Goal: Task Accomplishment & Management: Manage account settings

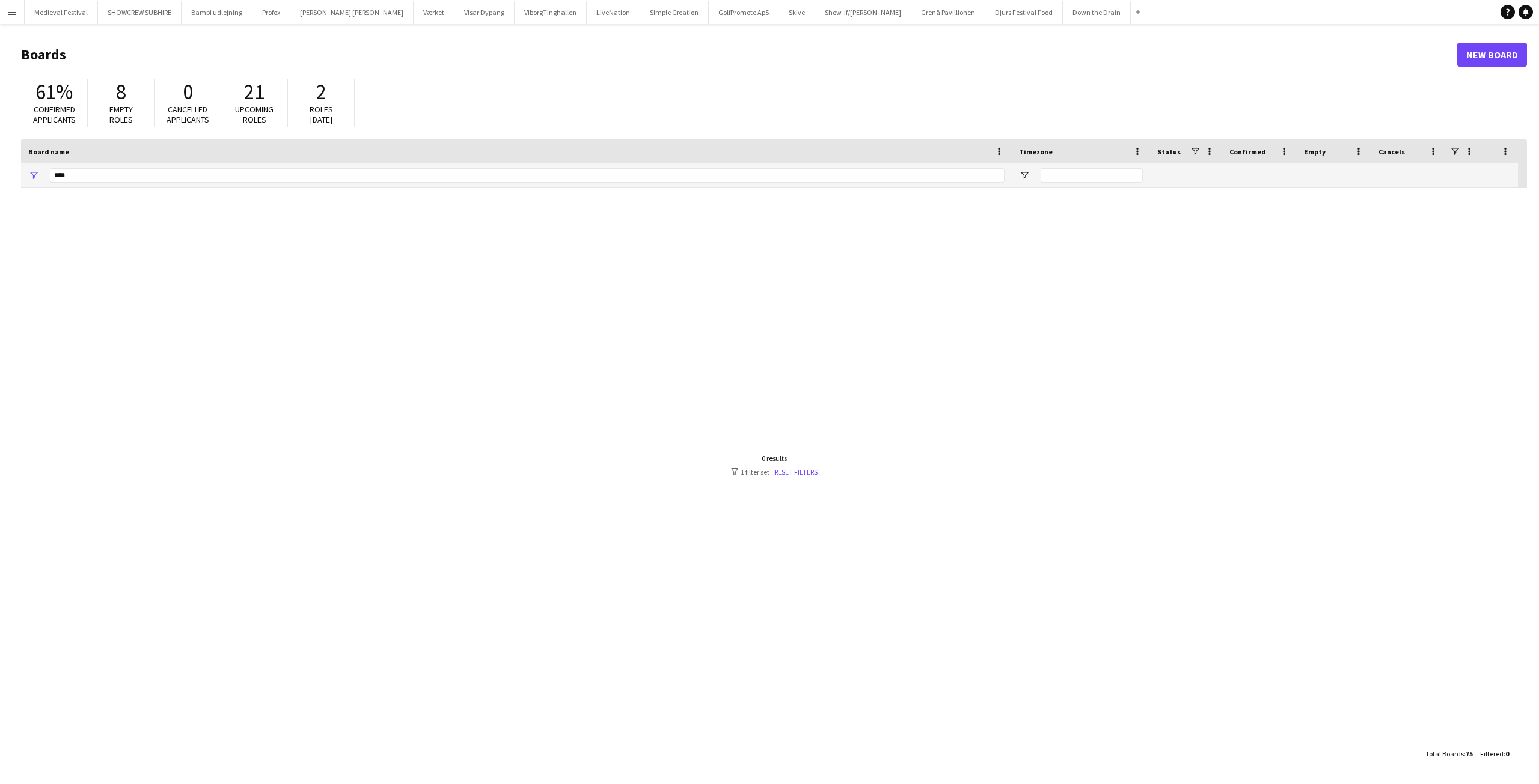
click at [4, 13] on button "Menu" at bounding box center [12, 12] width 24 height 24
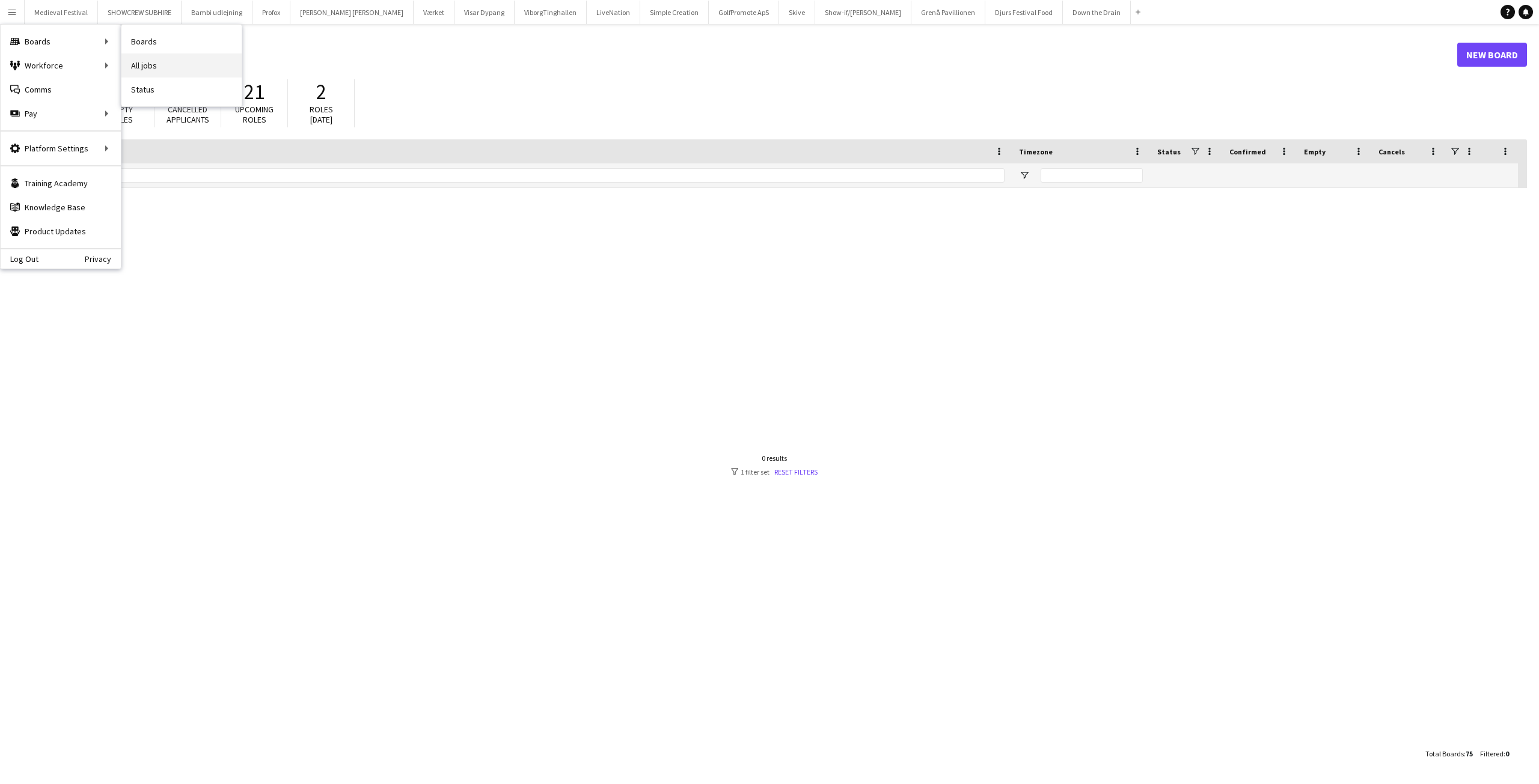
click at [154, 66] on link "All jobs" at bounding box center [181, 65] width 120 height 24
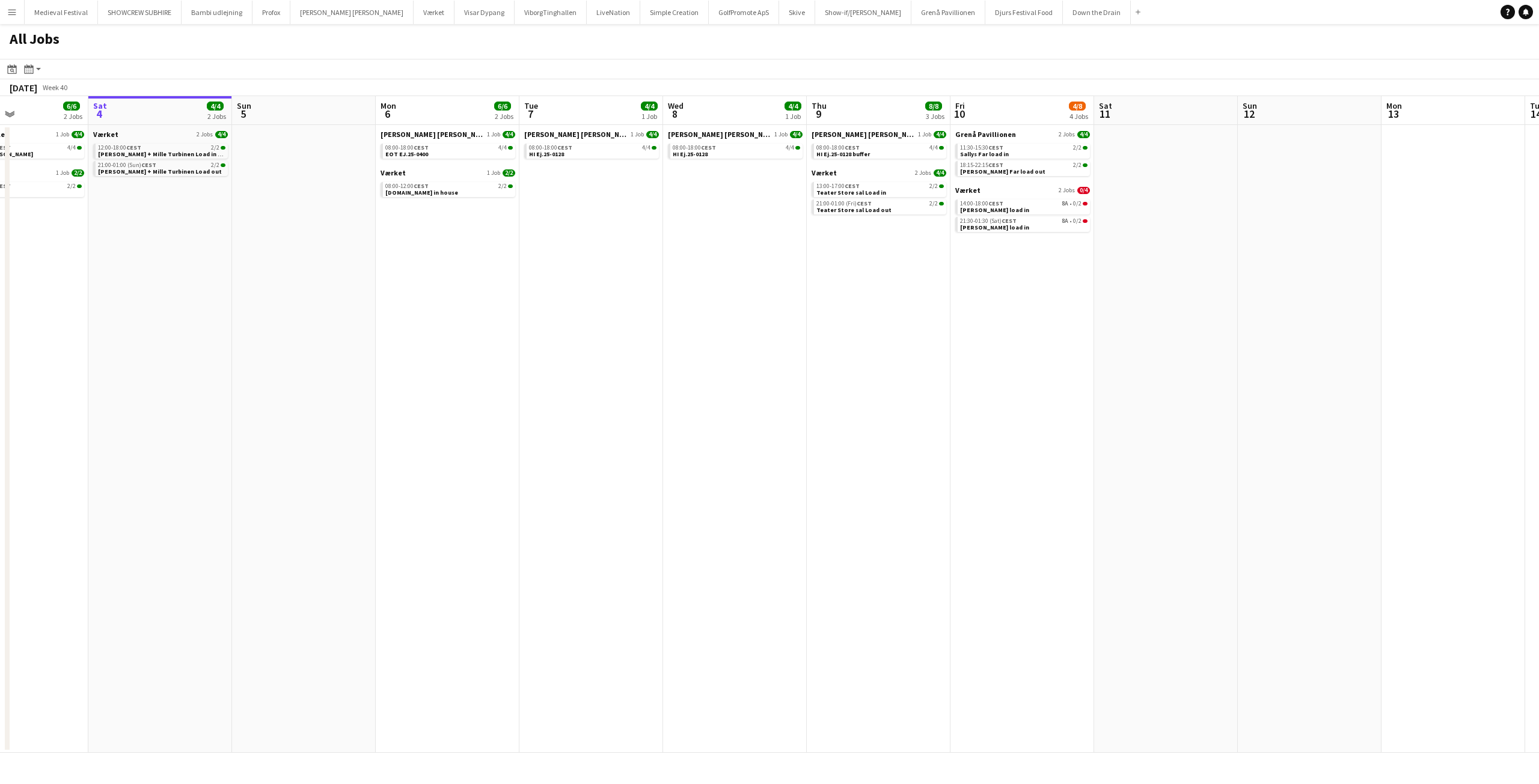
scroll to position [0, 334]
drag, startPoint x: 411, startPoint y: 190, endPoint x: 614, endPoint y: 208, distance: 203.8
click at [618, 208] on app-calendar-viewport "Wed 1 Thu 2 4/4 2 Jobs Fri 3 6/6 2 Jobs Sat 4 4/4 2 Jobs Sun 5 Mon 6 6/6 2 Jobs…" at bounding box center [769, 424] width 1539 height 657
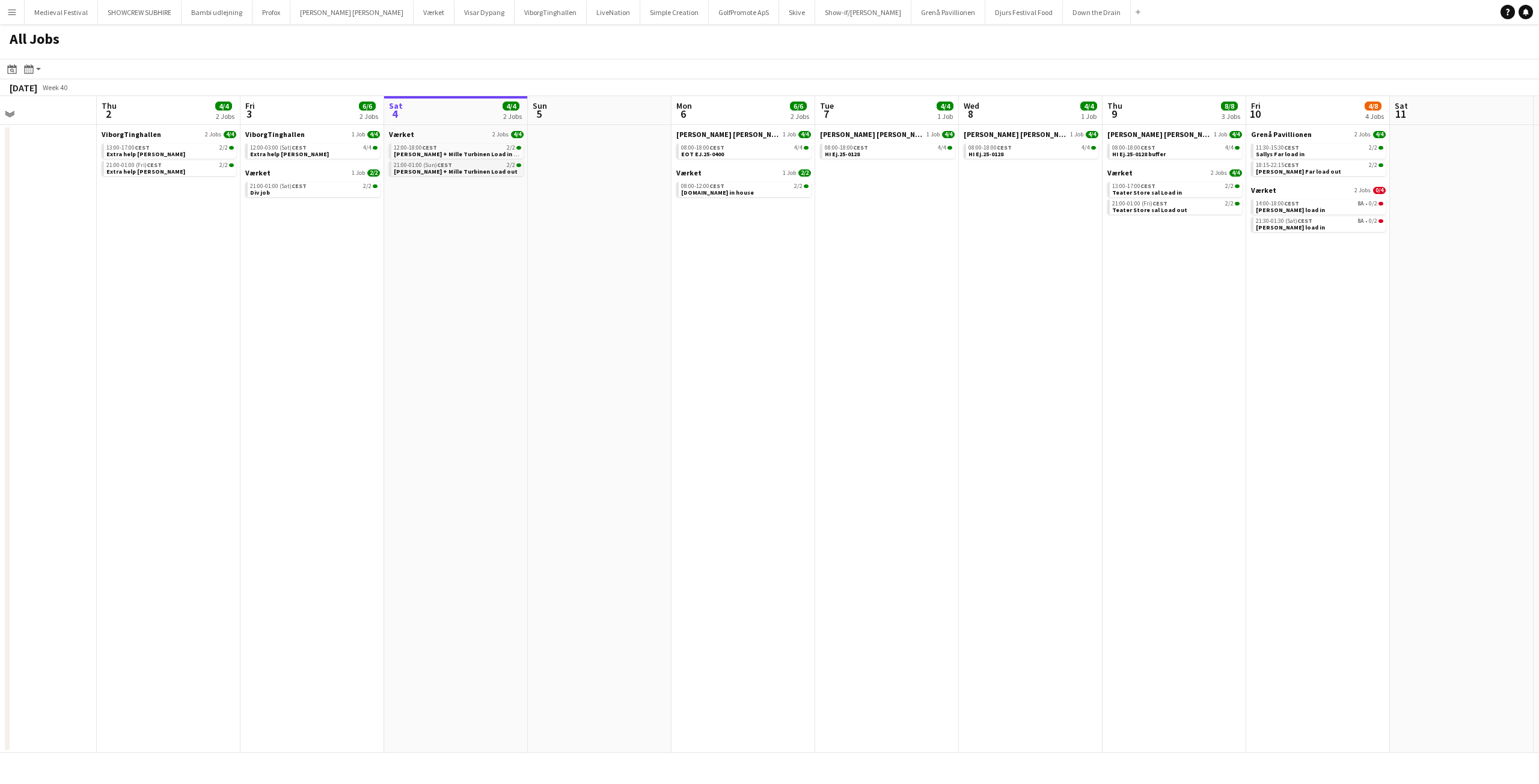
click at [487, 176] on app-brief-job-card "21:00-01:00 (Sun) CEST 2/2 Mike Lefevre + Mille Turbinen Load out" at bounding box center [456, 169] width 135 height 15
click at [502, 171] on link "21:00-01:00 (Sun) CEST 2/2 Mike Lefevre + Mille Turbinen Load out" at bounding box center [458, 168] width 127 height 13
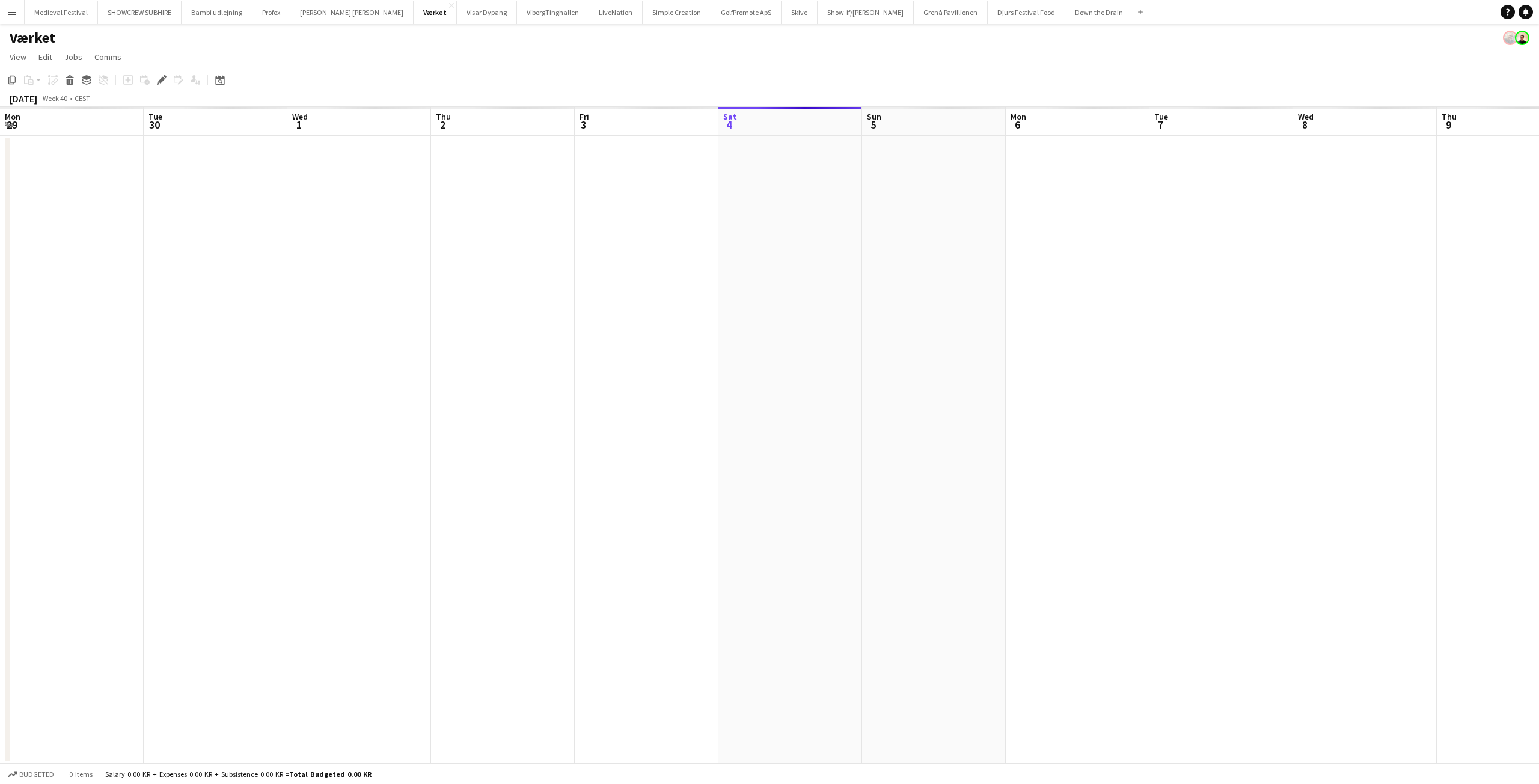
scroll to position [0, 414]
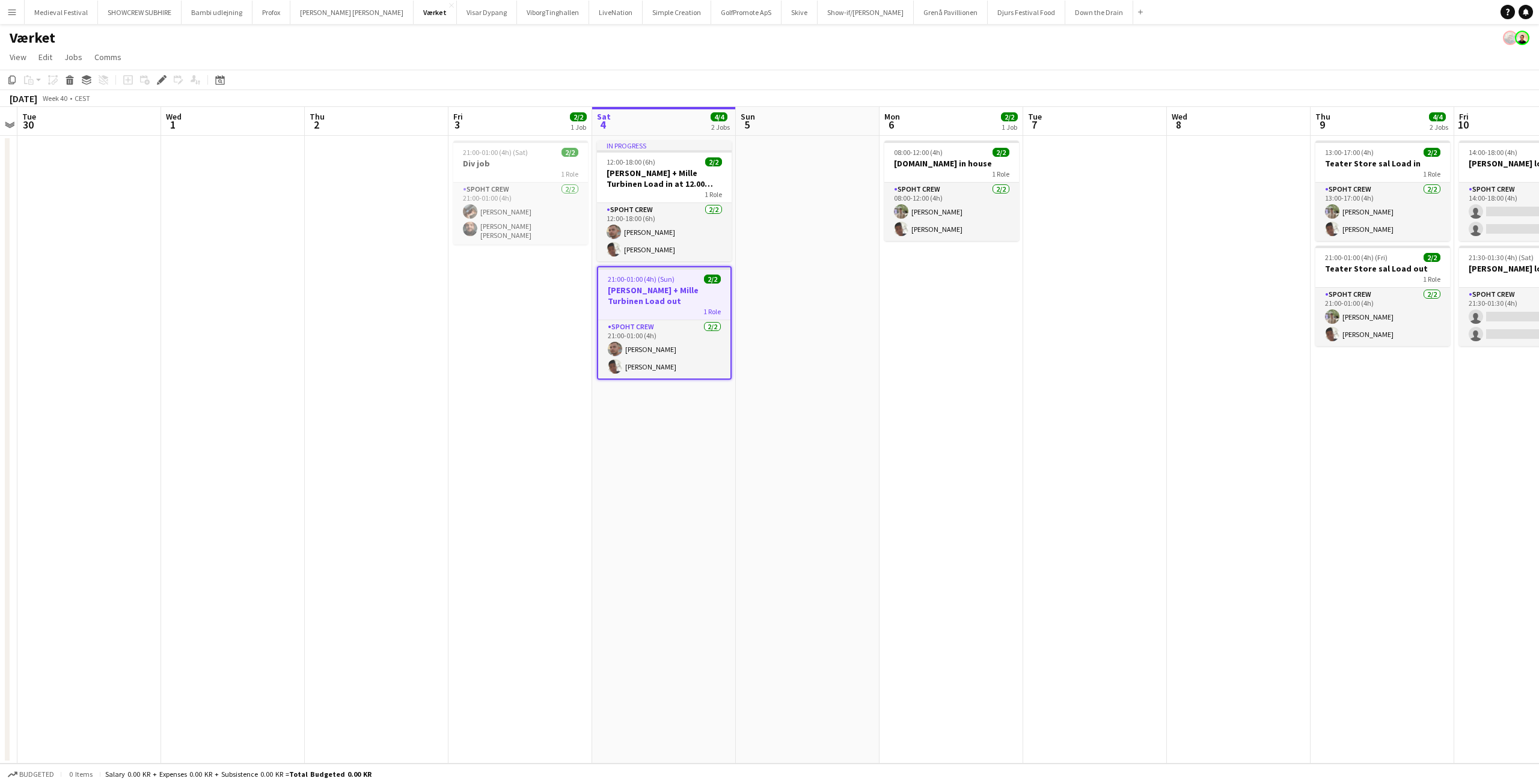
click at [660, 292] on h3 "Mike Lefevre + Mille Turbinen Load out" at bounding box center [664, 296] width 132 height 22
click at [660, 292] on h3 "Mike Lefevre + Mille Turbinen Load out" at bounding box center [664, 294] width 135 height 22
click at [158, 84] on icon at bounding box center [158, 83] width 3 height 3
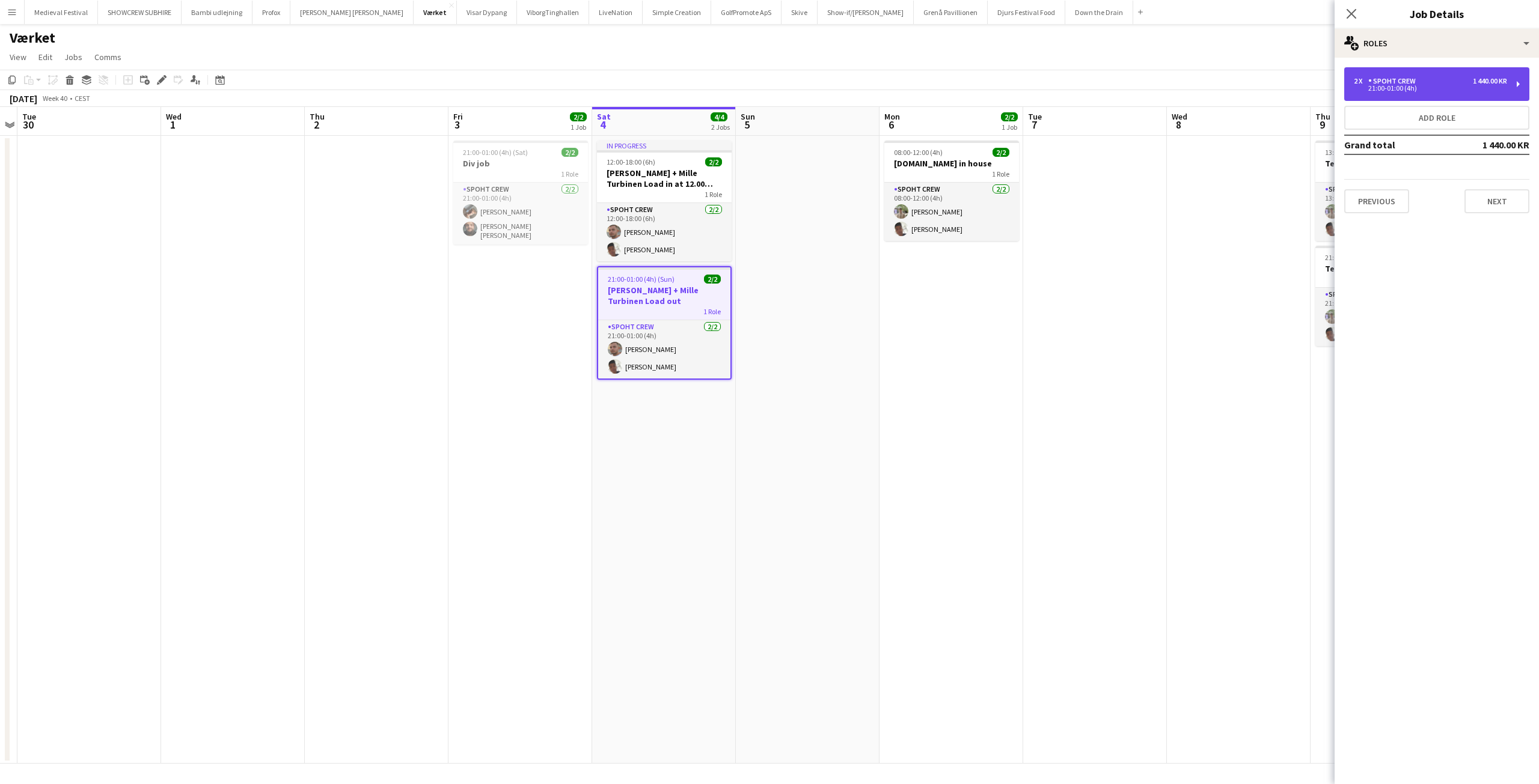
click at [1382, 86] on div "21:00-01:00 (4h)" at bounding box center [1430, 88] width 153 height 6
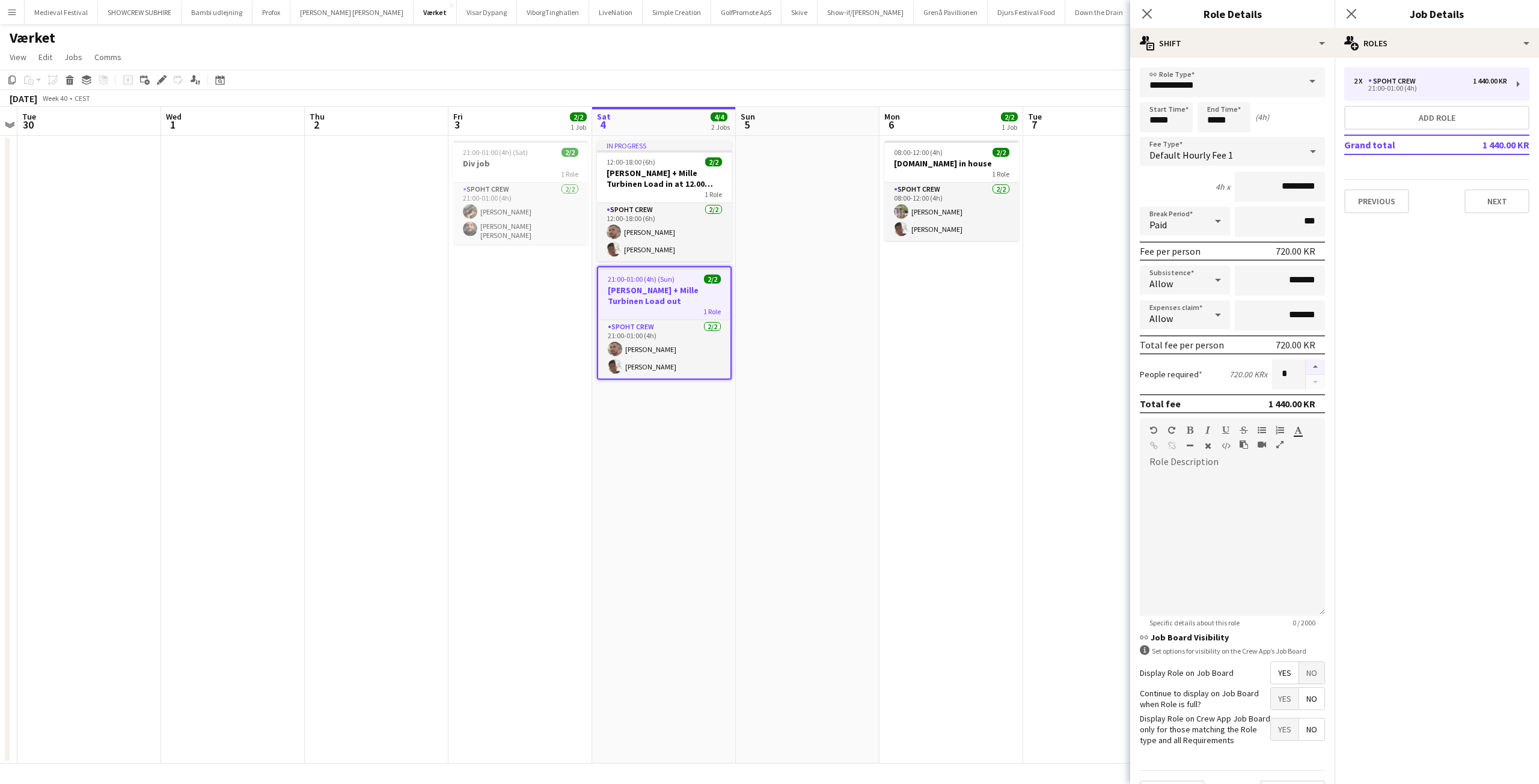
click at [1308, 363] on button "button" at bounding box center [1315, 367] width 19 height 15
type input "*"
click at [1004, 354] on app-date-cell "08:00-12:00 (4h) 2/2 [DOMAIN_NAME] in house 1 Role Spoht Crew [DATE] 08:00-12:0…" at bounding box center [951, 449] width 144 height 628
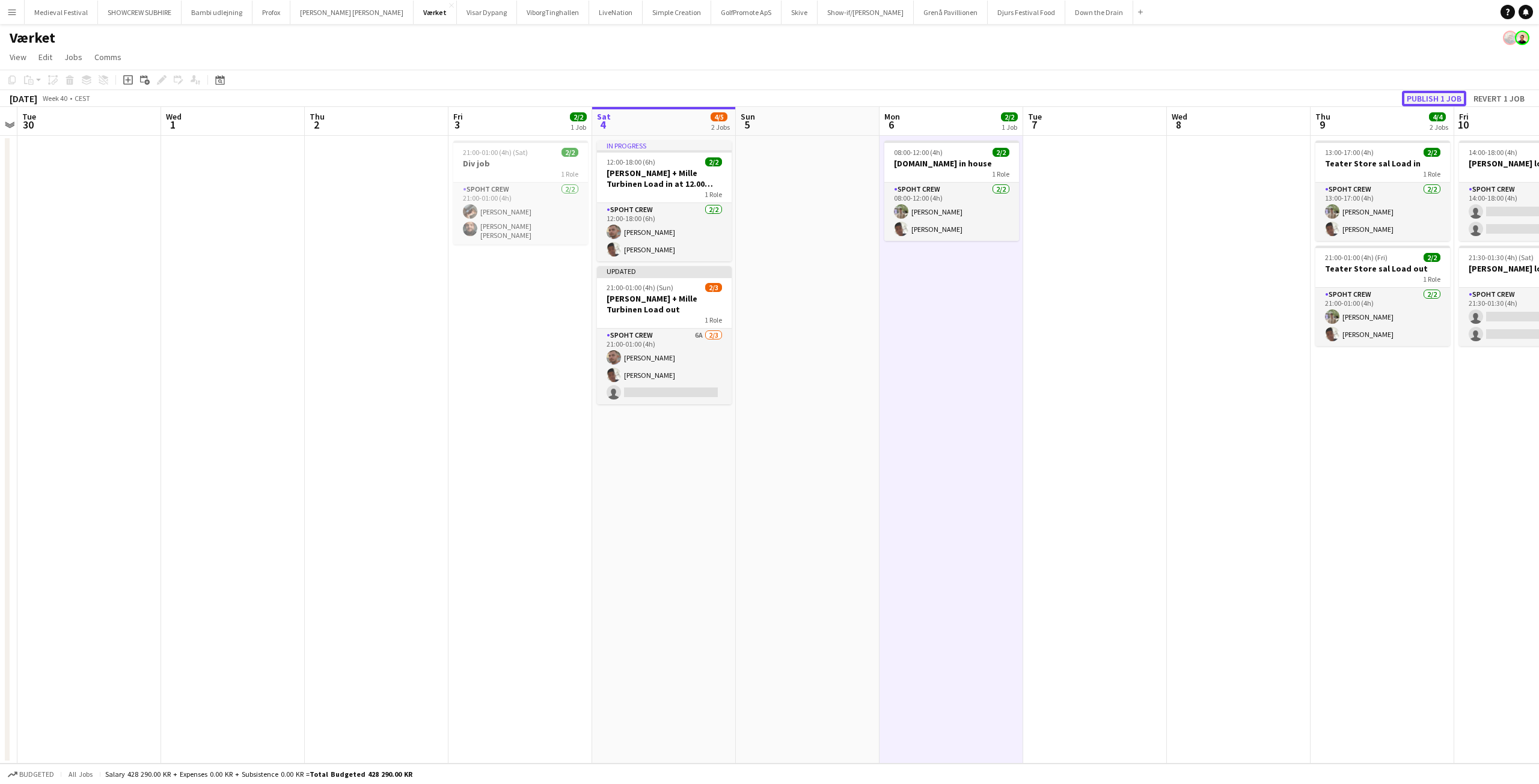
click at [1421, 92] on button "Publish 1 job" at bounding box center [1434, 98] width 65 height 15
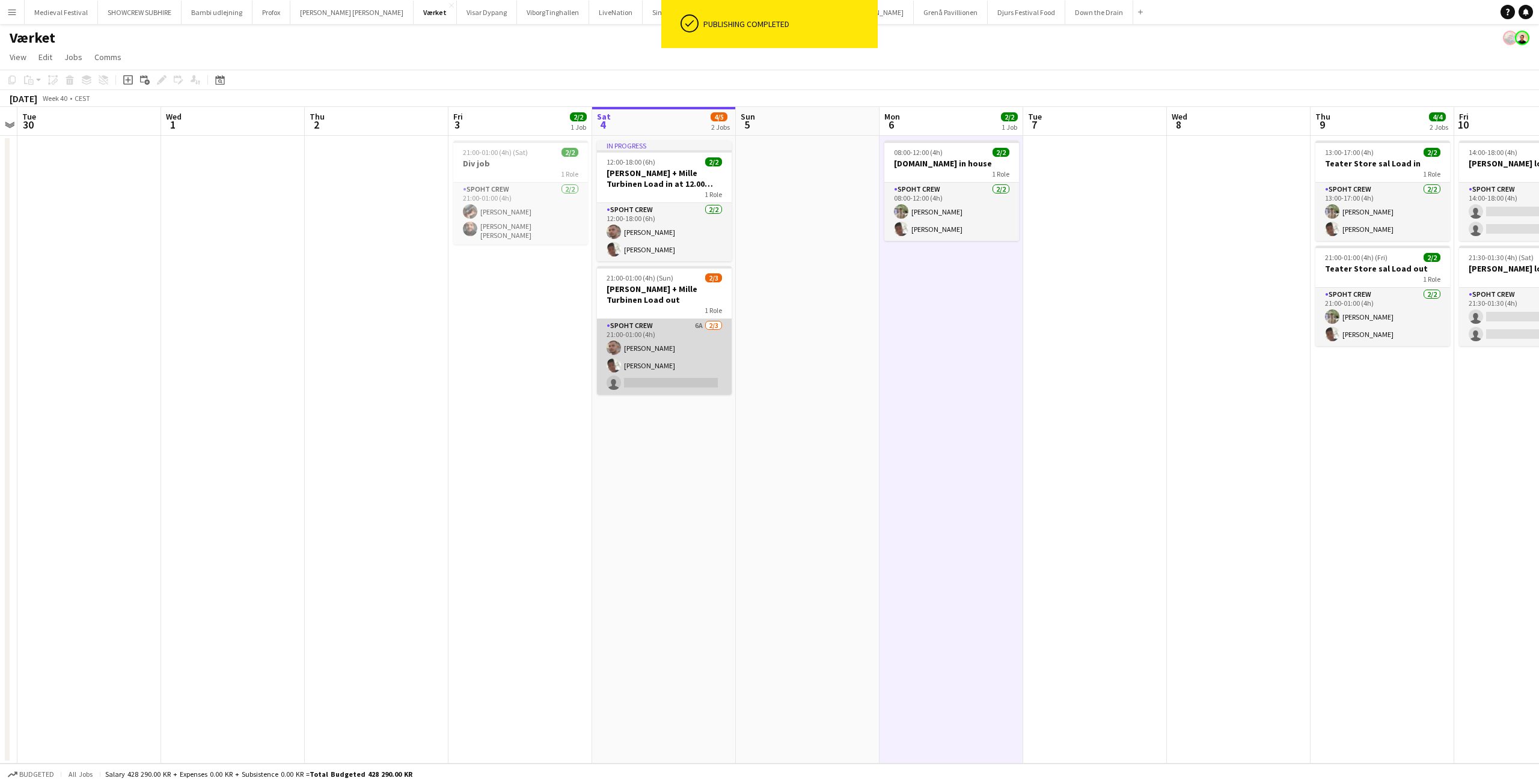
click at [700, 350] on app-card-role "Spoht Crew 6A 2/3 21:00-01:00 (4h) Tomas Ambarcumianas Seep Villadsen single-ne…" at bounding box center [664, 357] width 135 height 75
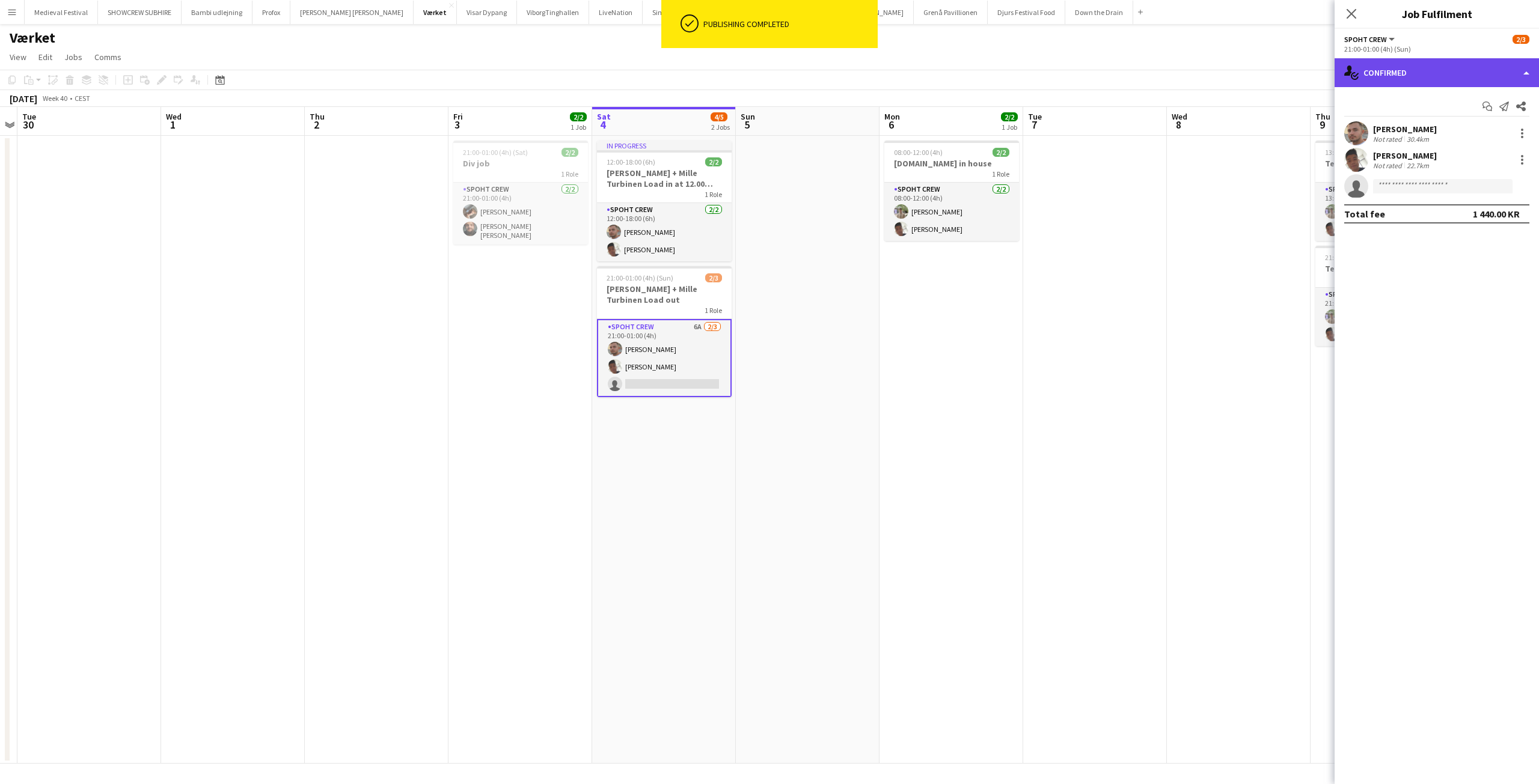
click at [1406, 74] on div "single-neutral-actions-check-2 Confirmed" at bounding box center [1437, 73] width 205 height 29
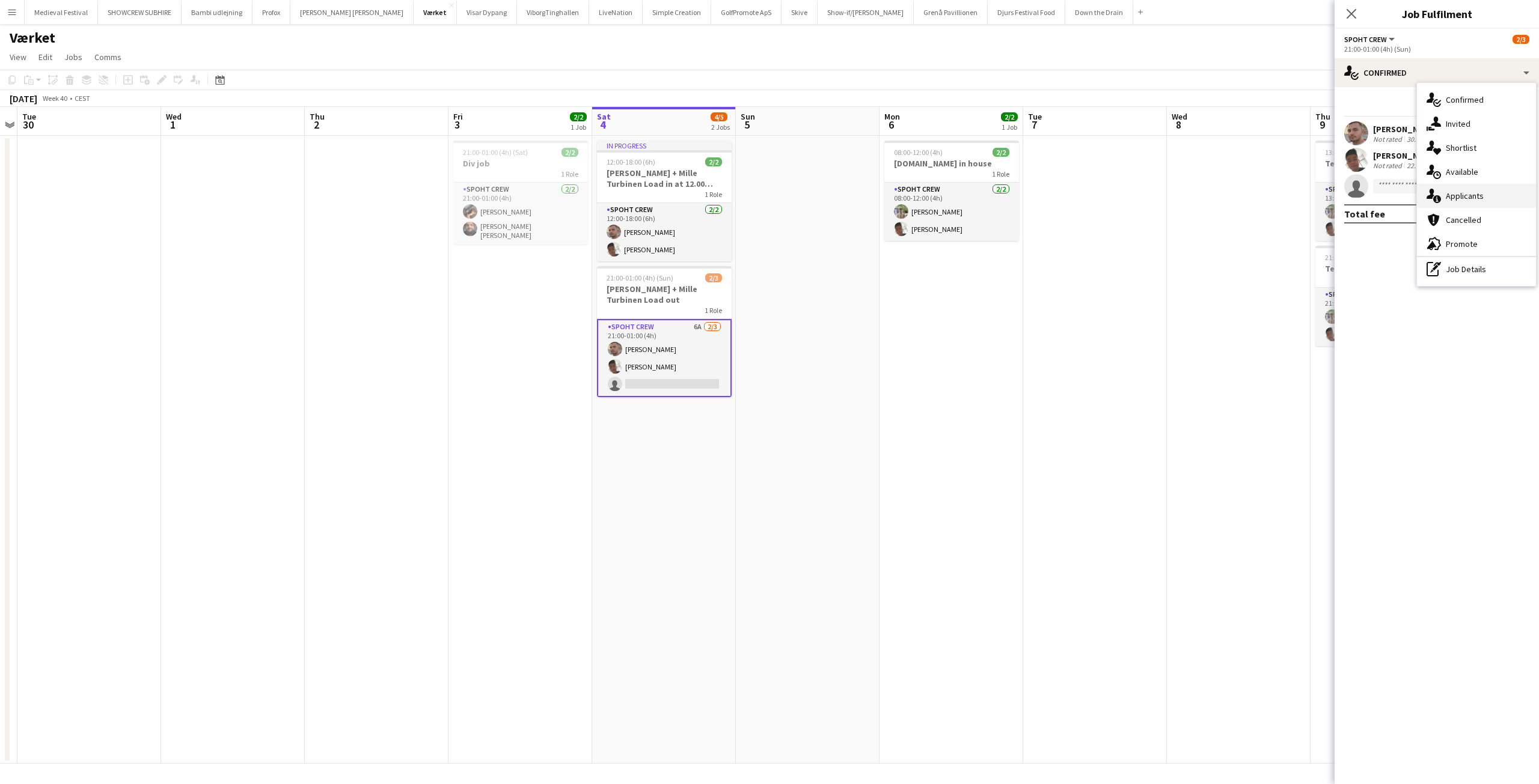
click at [1456, 197] on span "Applicants" at bounding box center [1465, 196] width 38 height 11
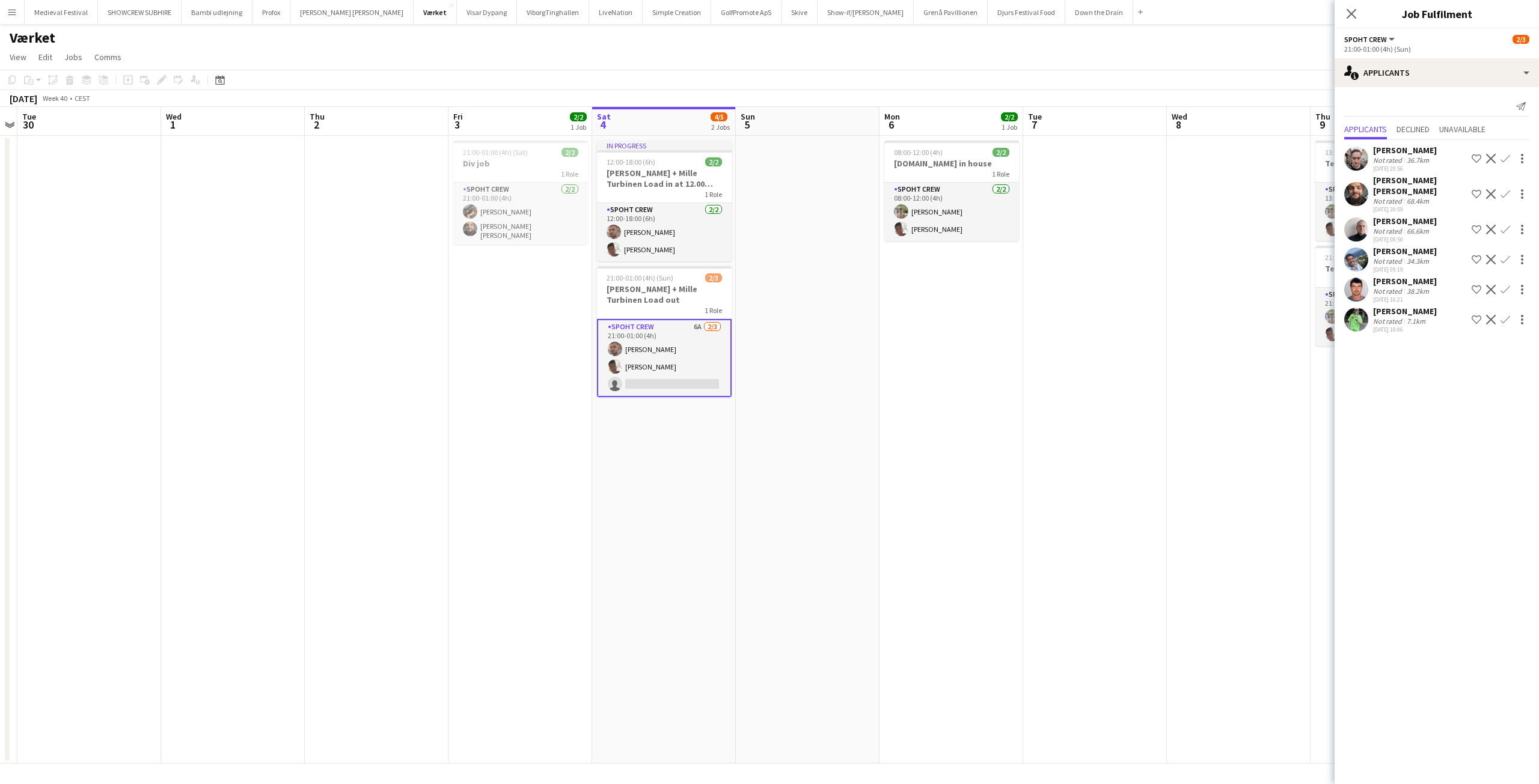
click at [1357, 308] on app-user-avatar at bounding box center [1356, 319] width 24 height 24
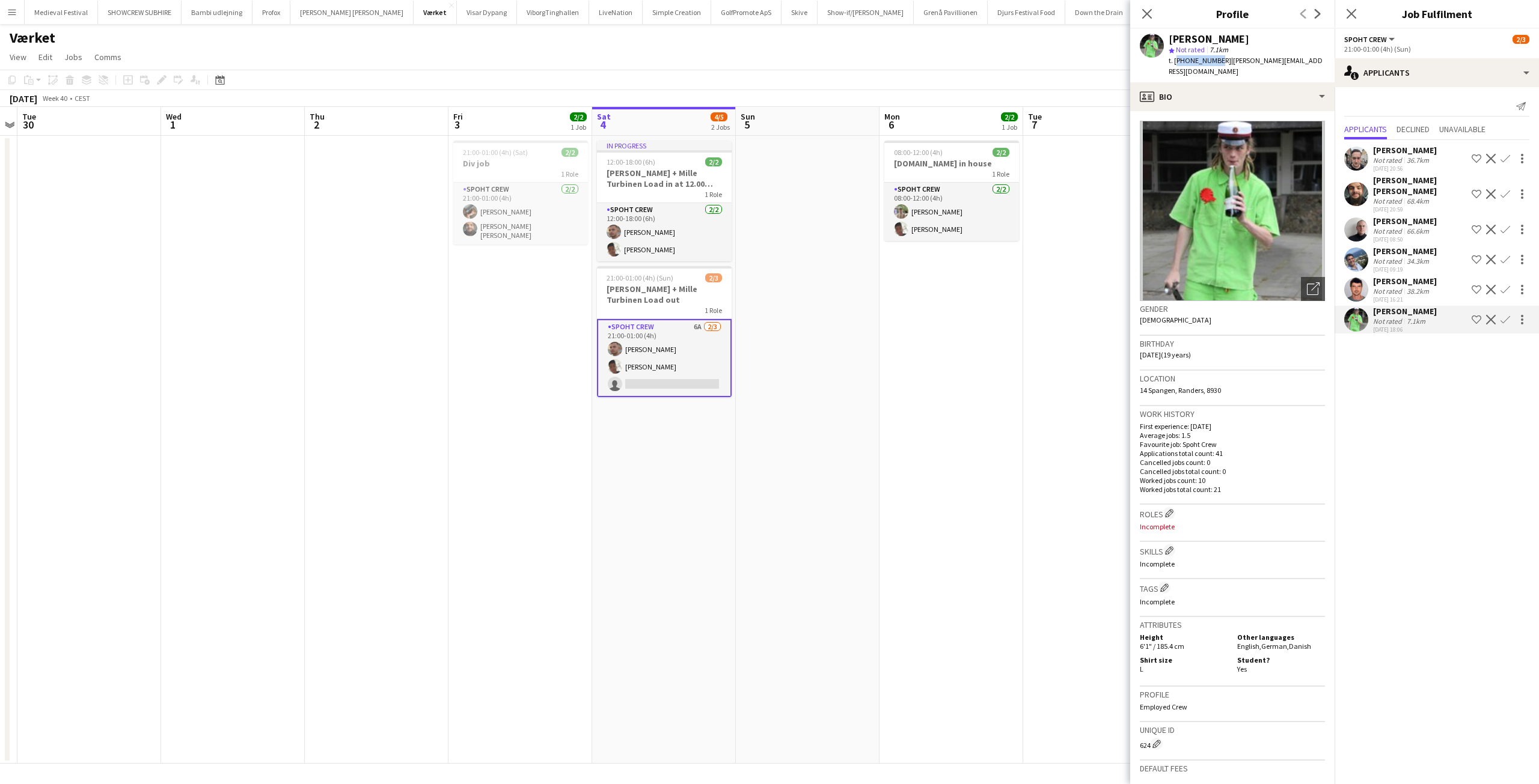
drag, startPoint x: 1213, startPoint y: 59, endPoint x: 1176, endPoint y: 57, distance: 37.1
click at [1176, 57] on span "t. +4522331865" at bounding box center [1200, 60] width 63 height 9
copy span "+4522331865"
click at [1386, 246] on div "Lucio Gaita" at bounding box center [1404, 251] width 64 height 11
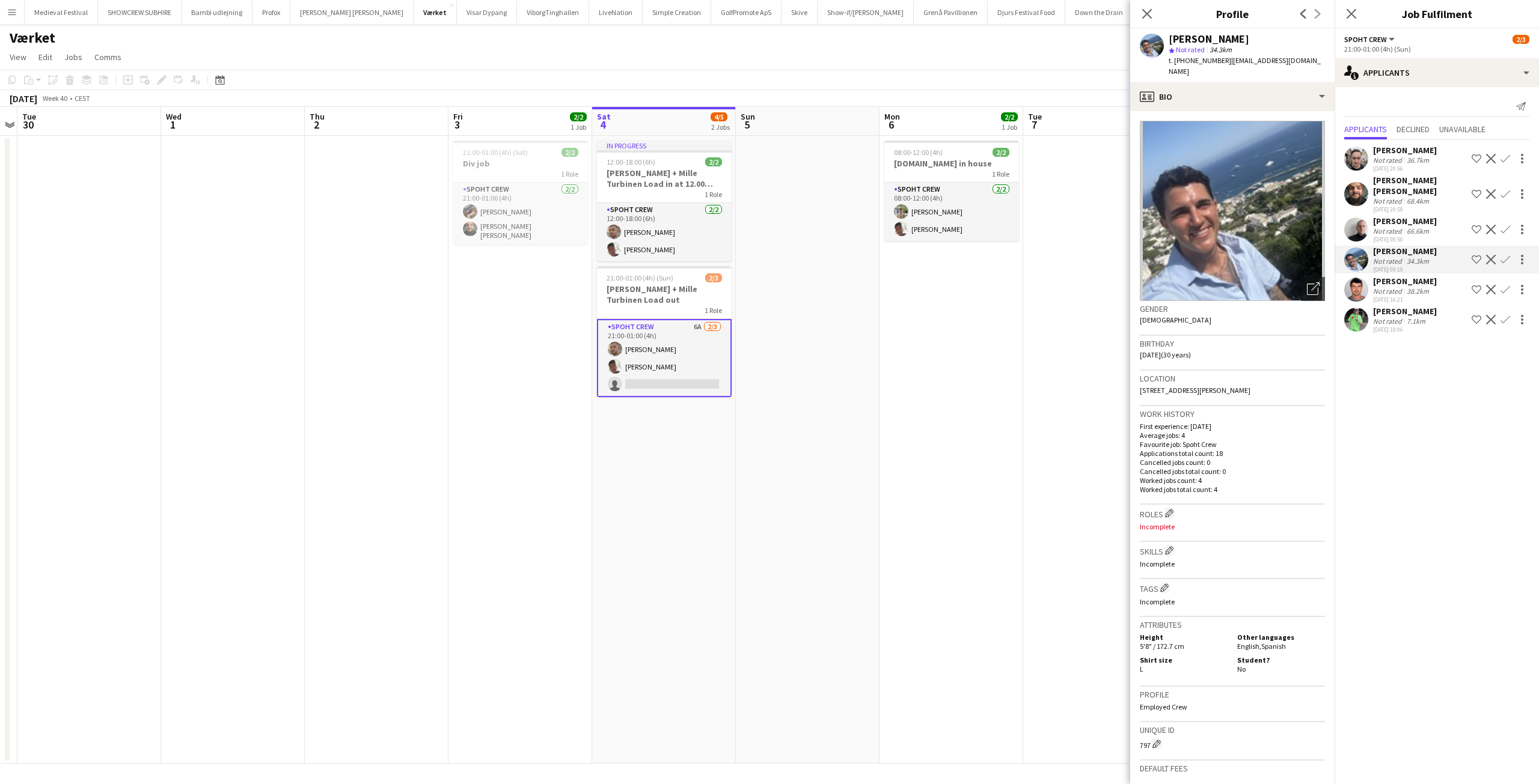
click at [672, 360] on app-card-role "Spoht Crew 6A 2/3 21:00-01:00 (4h) Tomas Ambarcumianas Seep Villadsen single-ne…" at bounding box center [664, 358] width 135 height 78
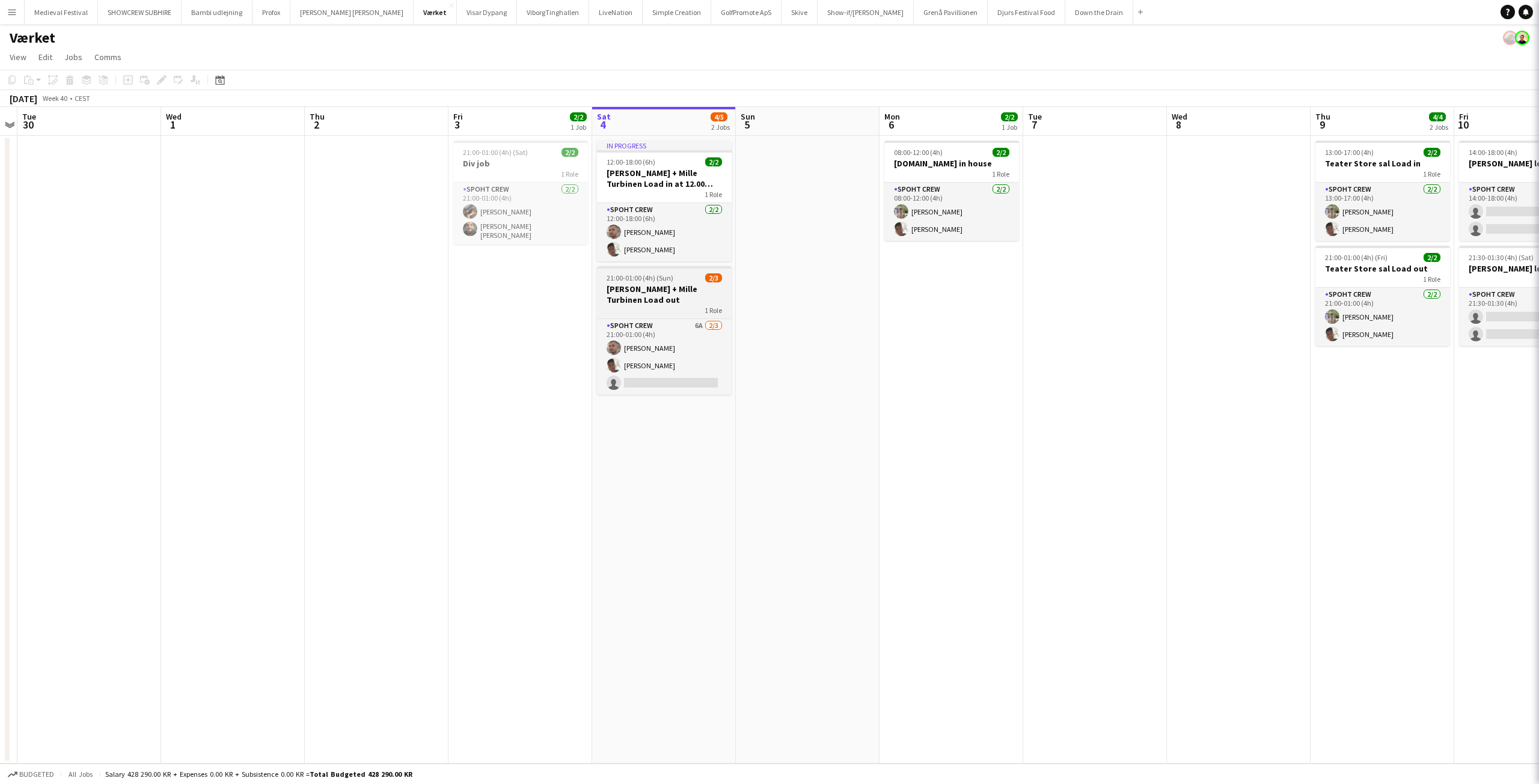
click at [687, 293] on h3 "[PERSON_NAME] + Mille Turbinen Load out" at bounding box center [664, 294] width 135 height 22
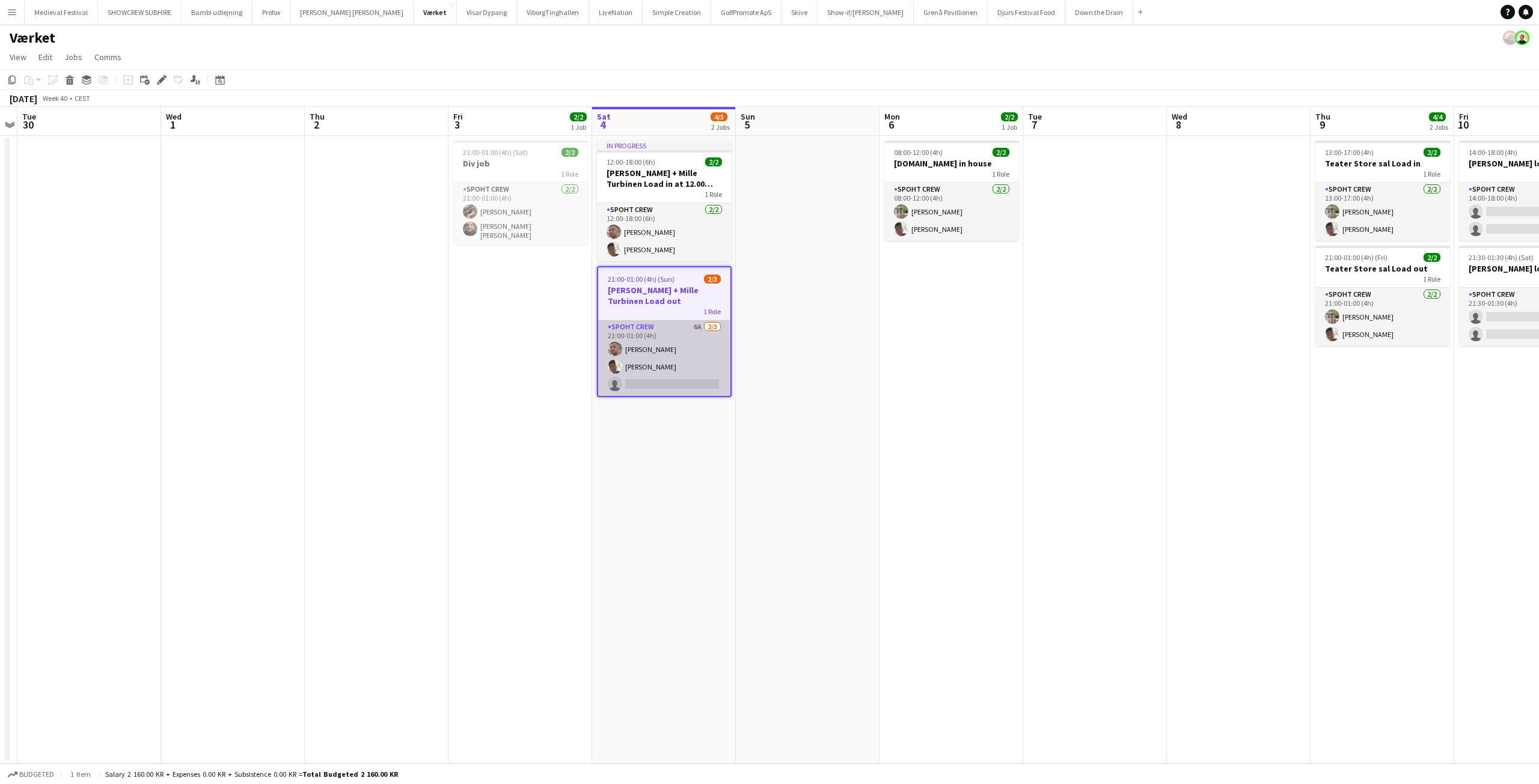
click at [693, 357] on app-card-role "Spoht Crew 6A 2/3 21:00-01:00 (4h) Tomas Ambarcumianas Seep Villadsen single-ne…" at bounding box center [664, 358] width 132 height 75
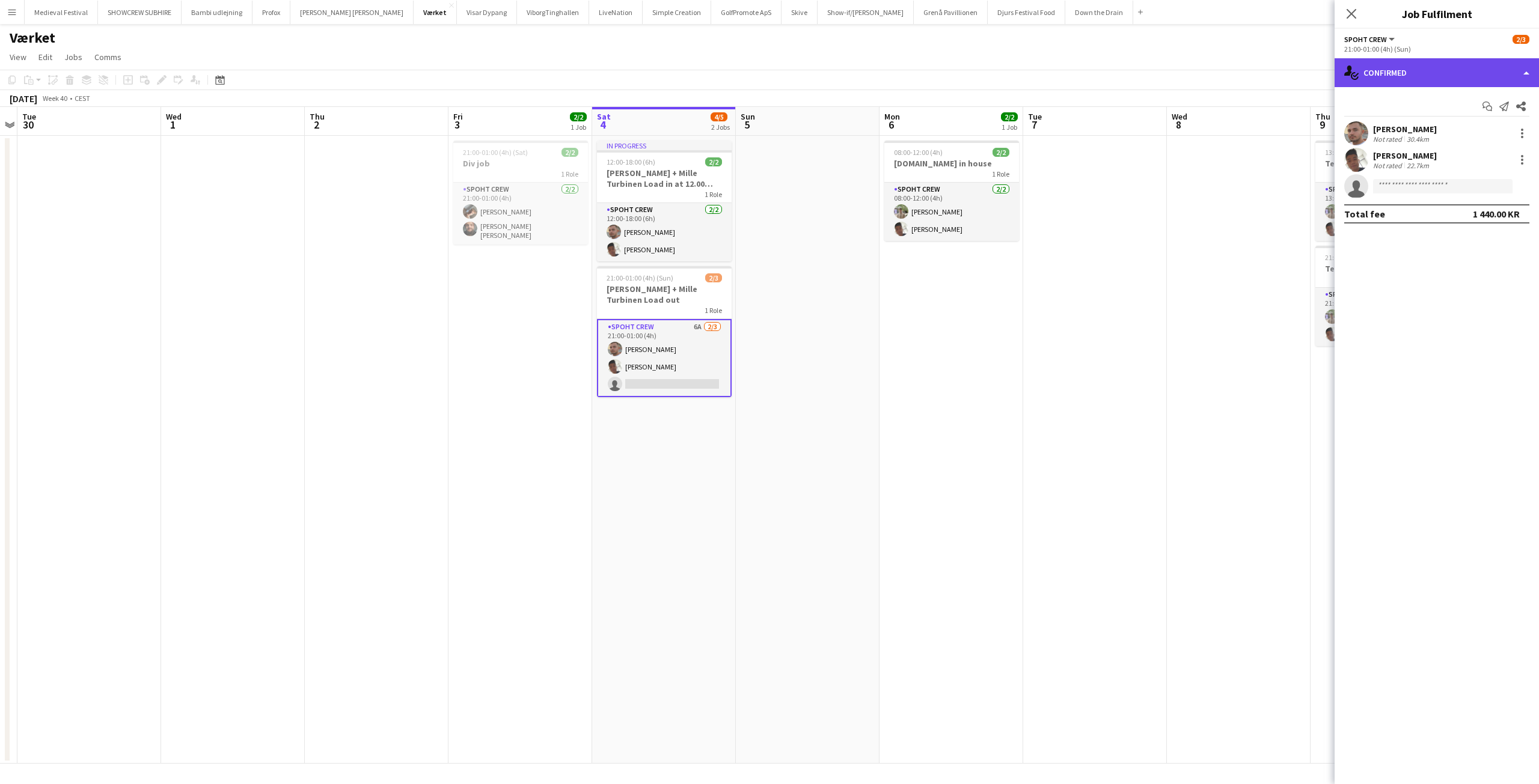
click at [1433, 81] on div "single-neutral-actions-check-2 Confirmed" at bounding box center [1437, 73] width 205 height 29
click at [1438, 75] on div "single-neutral-actions-check-2 Confirmed" at bounding box center [1437, 73] width 205 height 29
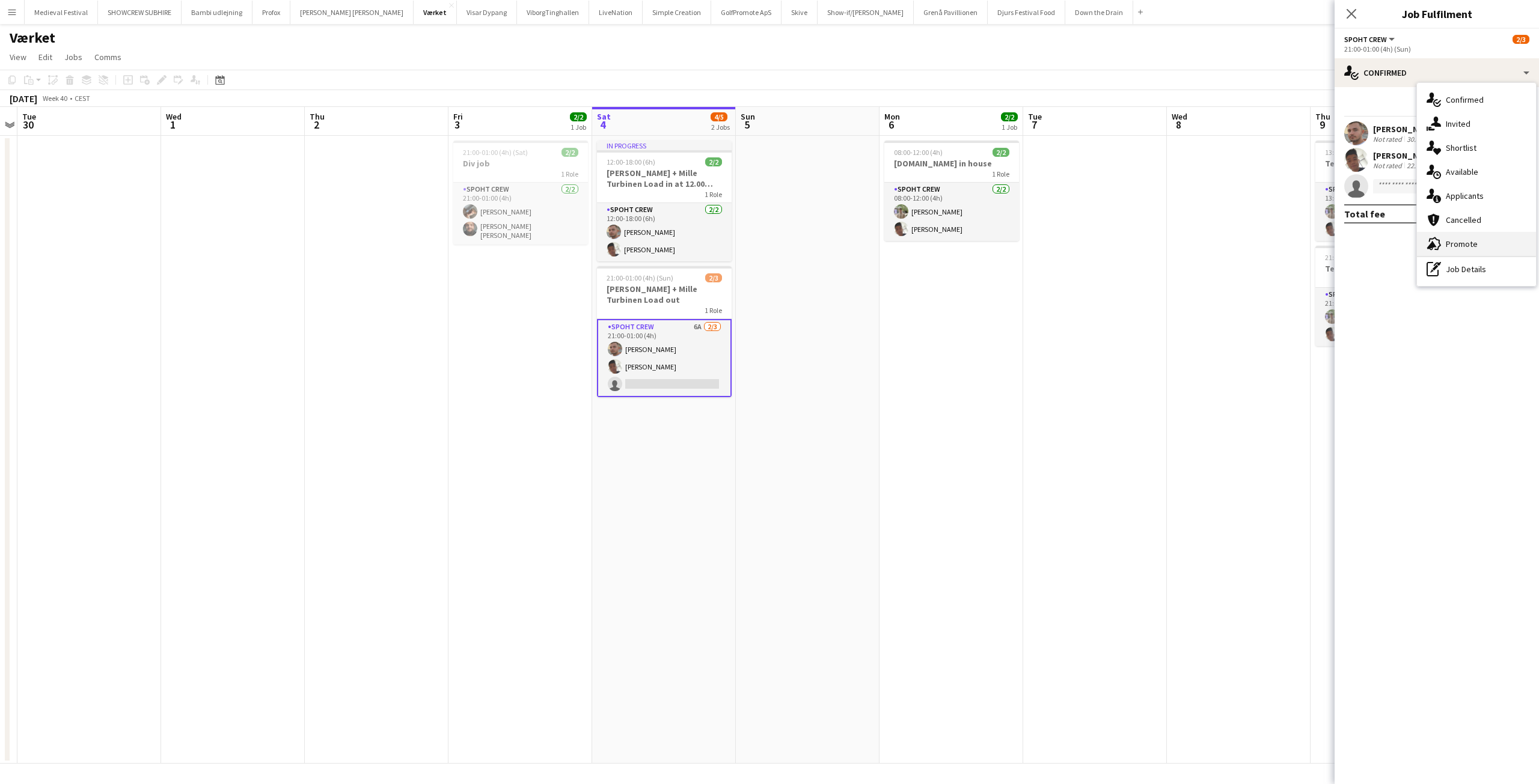
click at [1451, 238] on div "advertising-megaphone Promote" at bounding box center [1476, 244] width 119 height 24
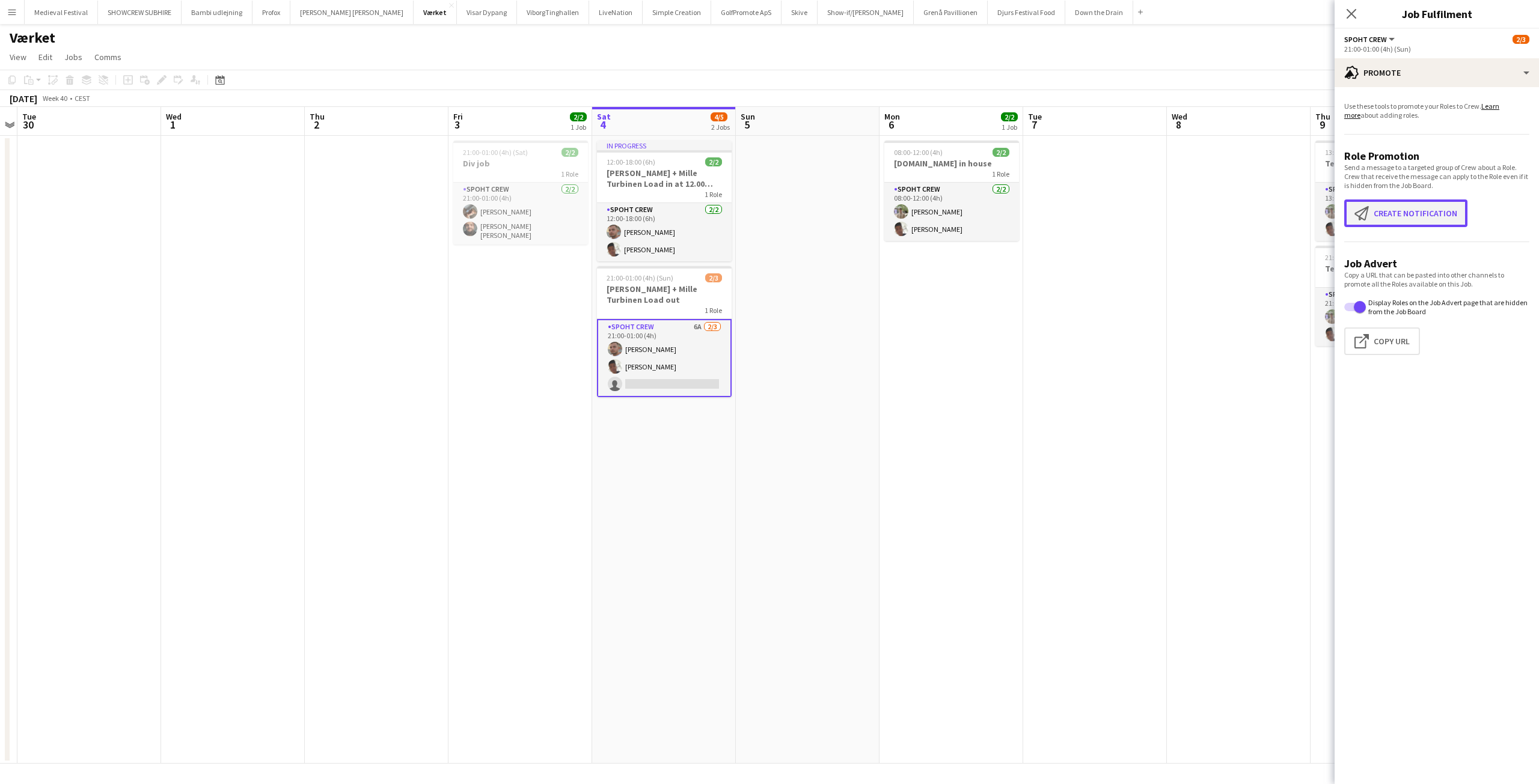
click at [1430, 205] on button "Create notification Create notification" at bounding box center [1405, 213] width 123 height 28
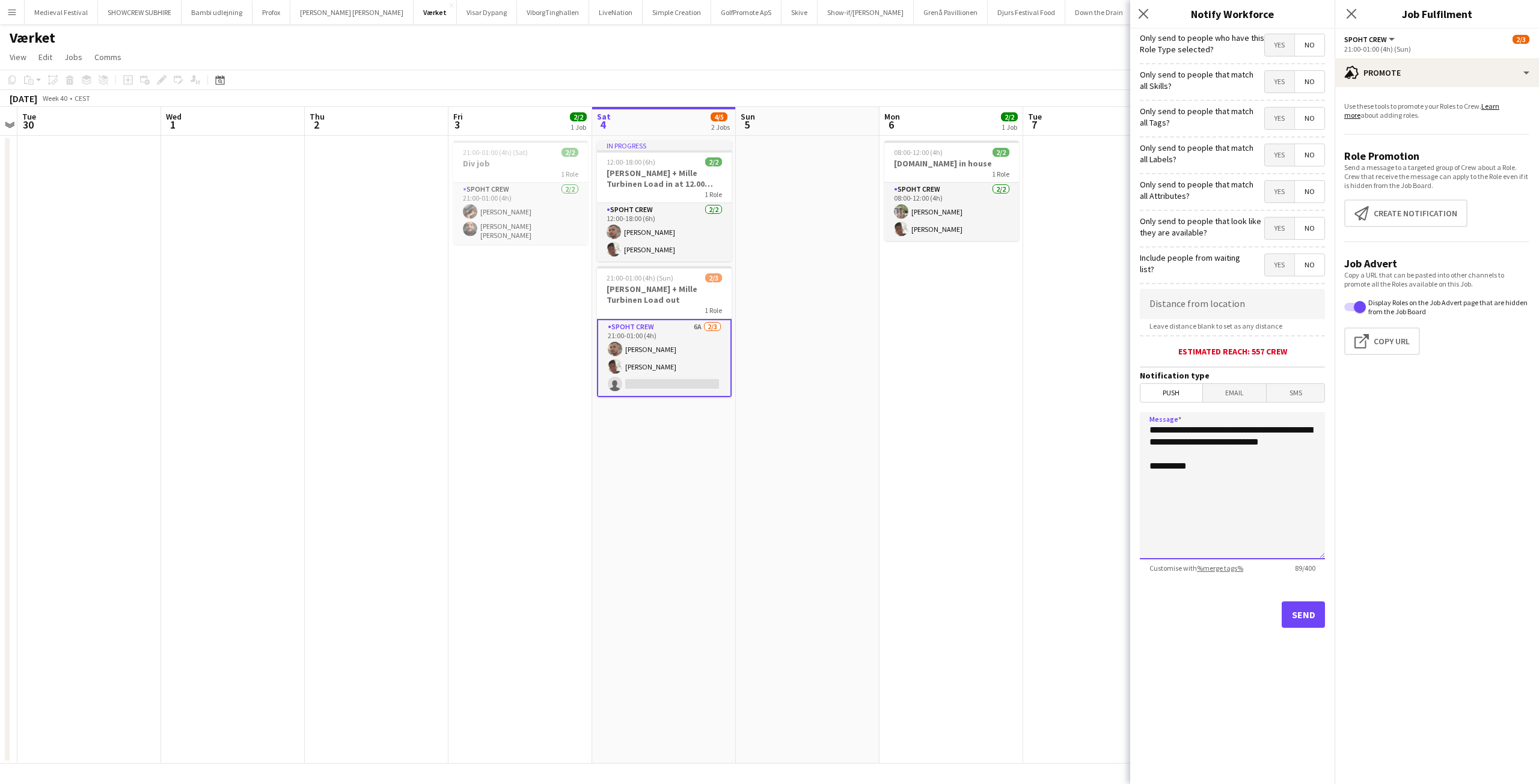
drag, startPoint x: 1230, startPoint y: 461, endPoint x: 904, endPoint y: 326, distance: 352.8
click at [999, 355] on body "Menu Boards Boards Boards All jobs Status Workforce Workforce My Workforce Recr…" at bounding box center [769, 392] width 1539 height 784
type textarea "**********"
click at [1302, 609] on button "Send" at bounding box center [1303, 614] width 43 height 26
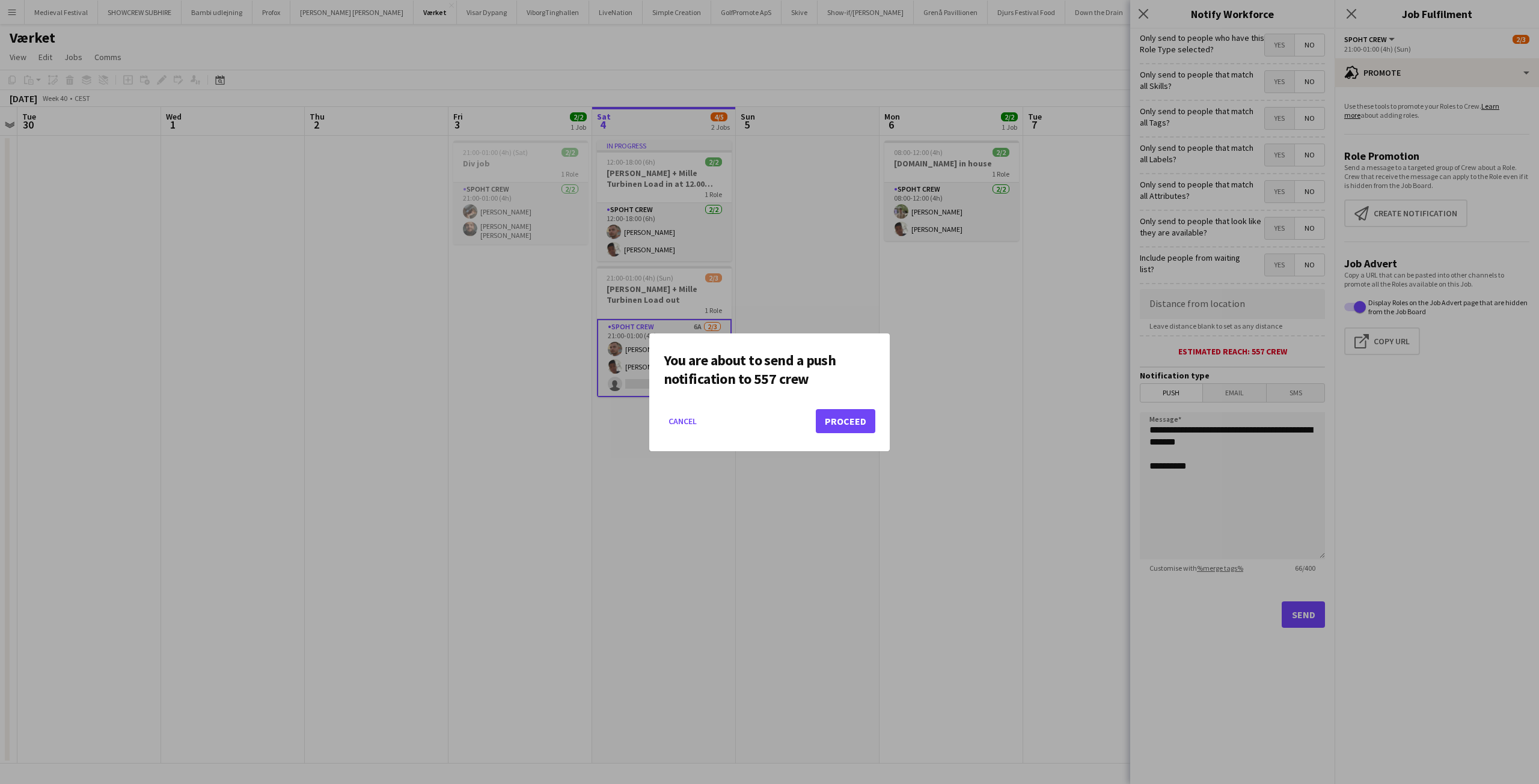
click at [813, 405] on mat-dialog-actions "Cancel Proceed" at bounding box center [770, 425] width 212 height 51
click at [832, 417] on button "Proceed" at bounding box center [845, 421] width 59 height 24
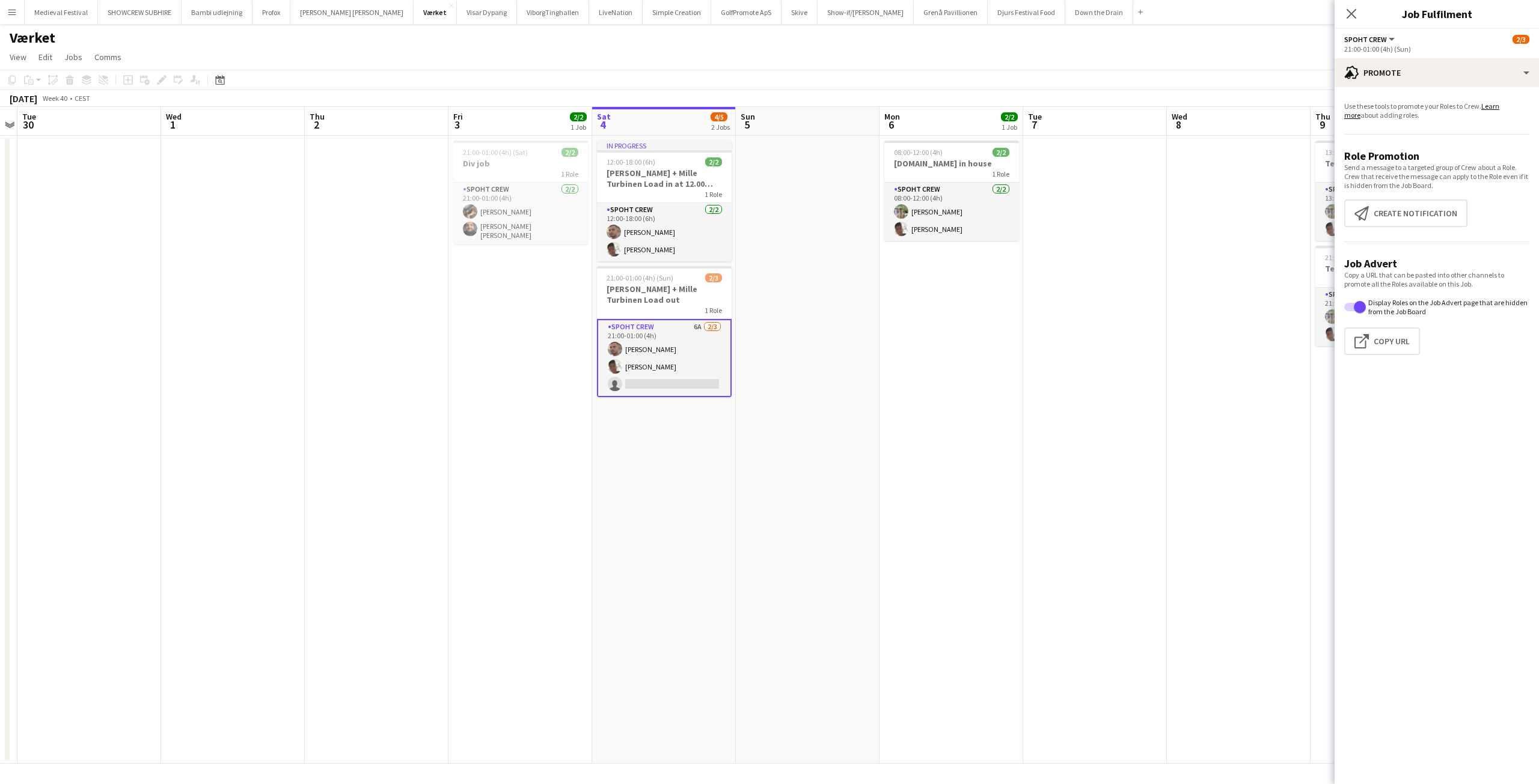
click at [671, 343] on app-card-role "Spoht Crew 6A 2/3 21:00-01:00 (4h) Tomas Ambarcumianas Seep Villadsen single-ne…" at bounding box center [664, 358] width 135 height 78
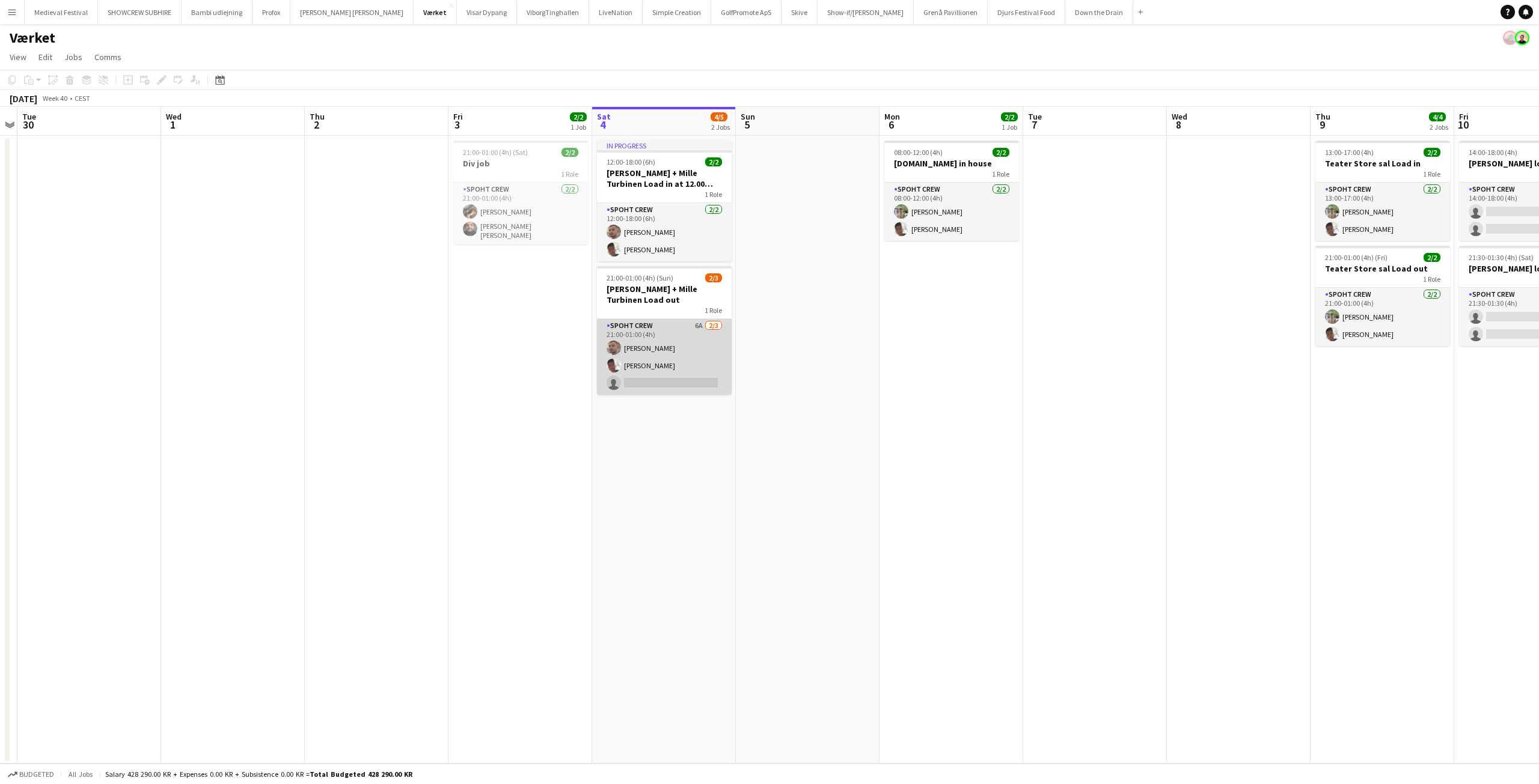
click at [645, 370] on app-card-role "Spoht Crew 6A 2/3 21:00-01:00 (4h) Tomas Ambarcumianas Seep Villadsen single-ne…" at bounding box center [664, 357] width 135 height 75
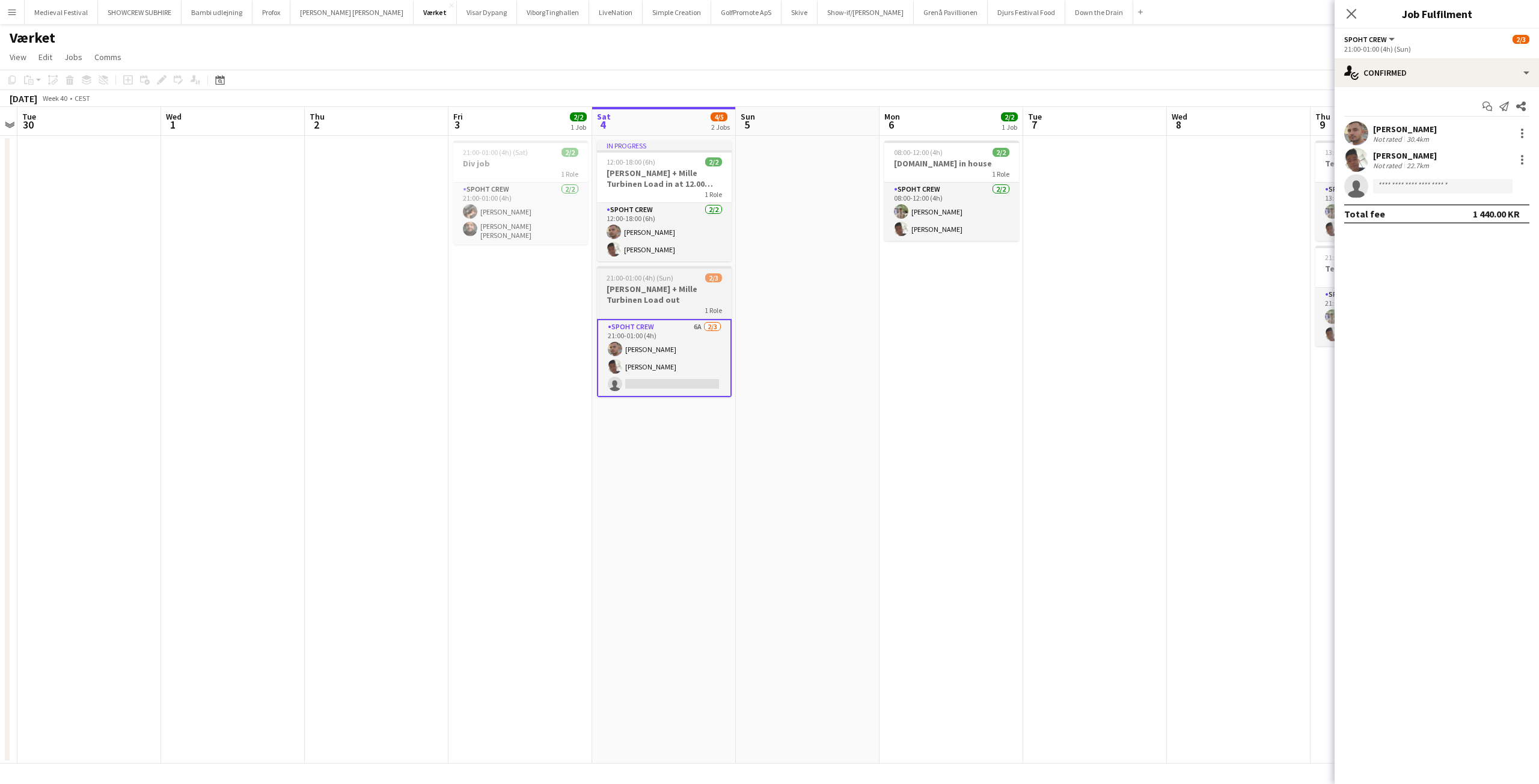
click at [613, 298] on h3 "[PERSON_NAME] + Mille Turbinen Load out" at bounding box center [664, 294] width 135 height 22
click at [1071, 381] on app-date-cell at bounding box center [1096, 449] width 144 height 628
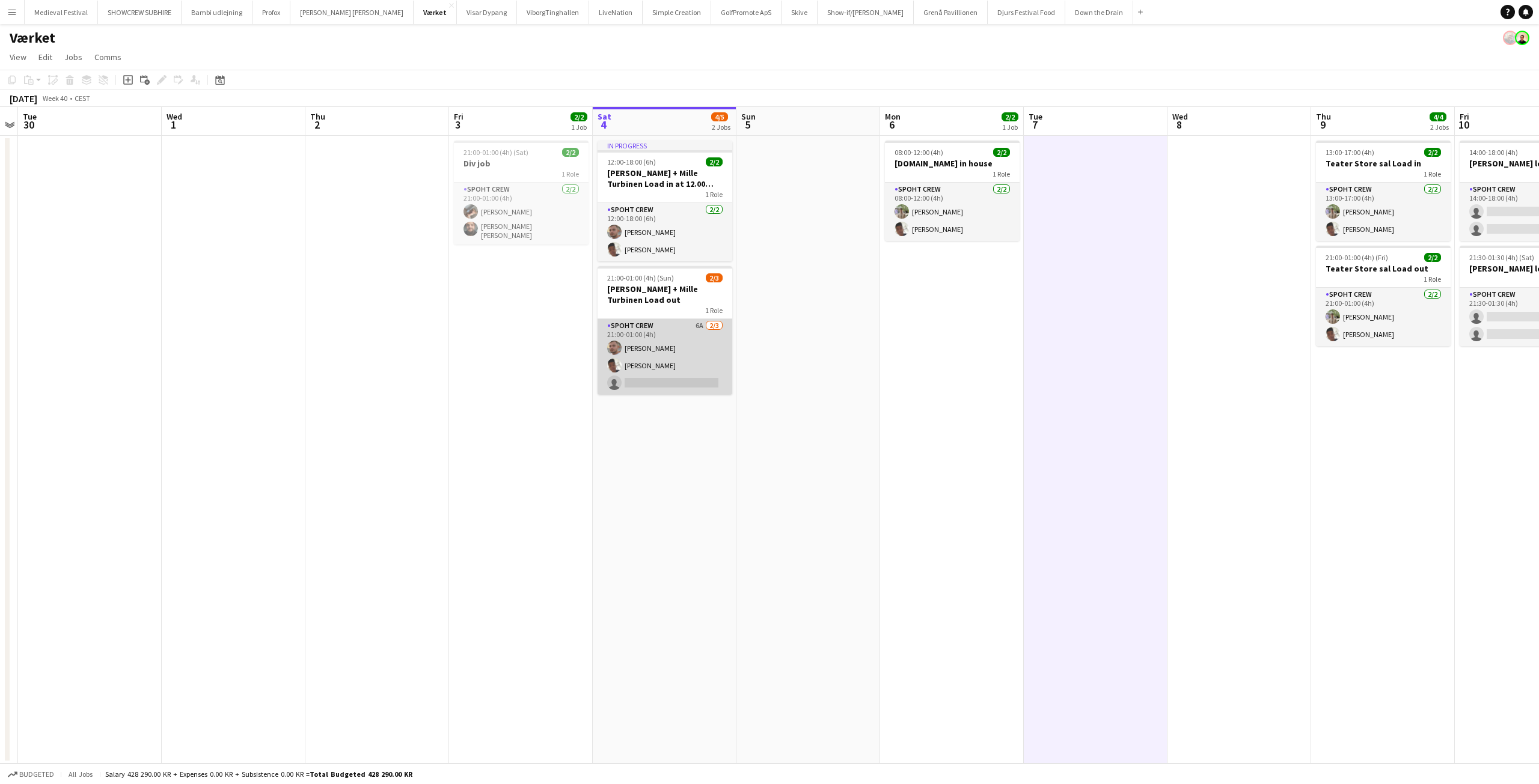
click at [625, 337] on app-card-role "Spoht Crew 6A 2/3 21:00-01:00 (4h) Tomas Ambarcumianas Seep Villadsen single-ne…" at bounding box center [665, 357] width 135 height 75
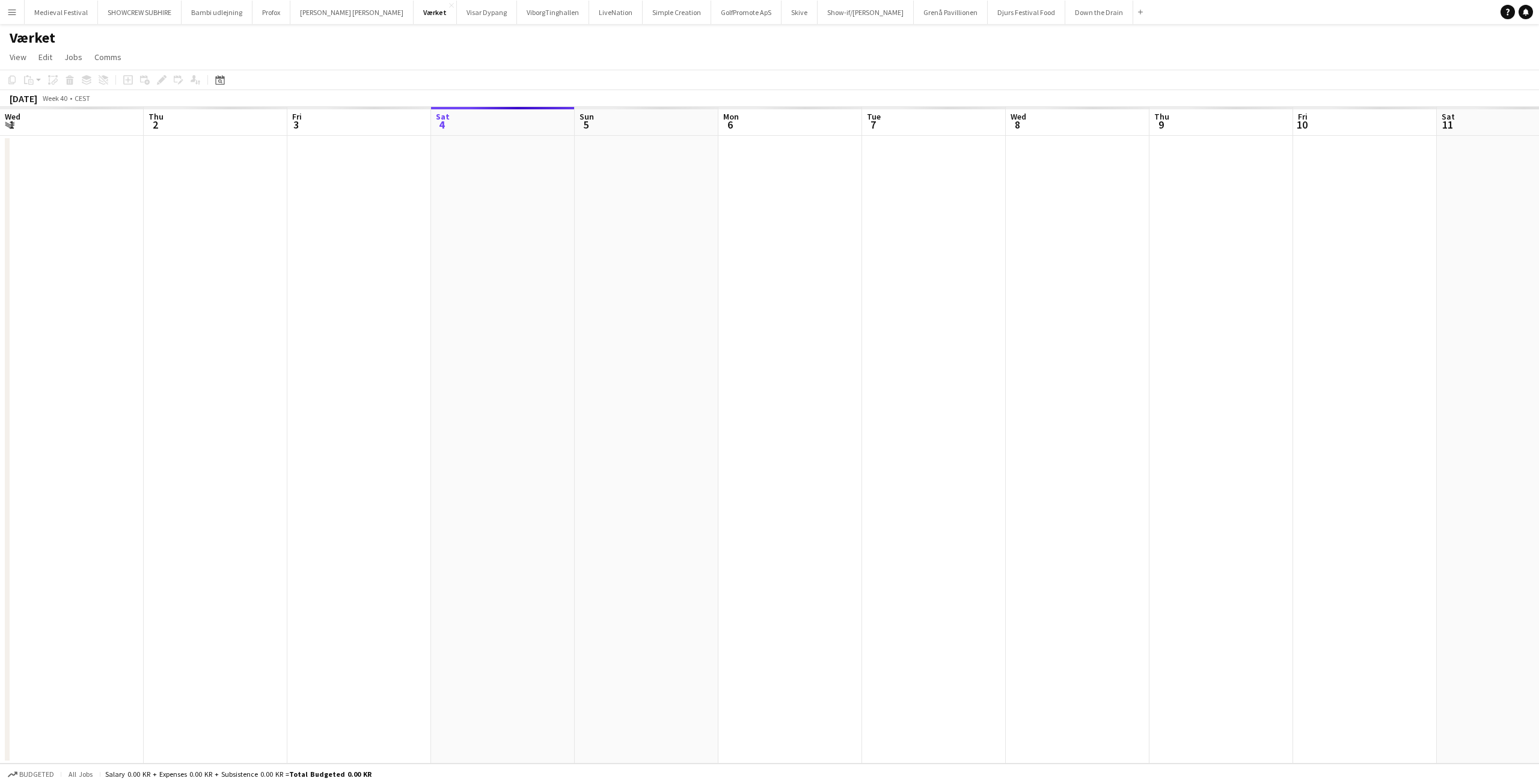
scroll to position [0, 414]
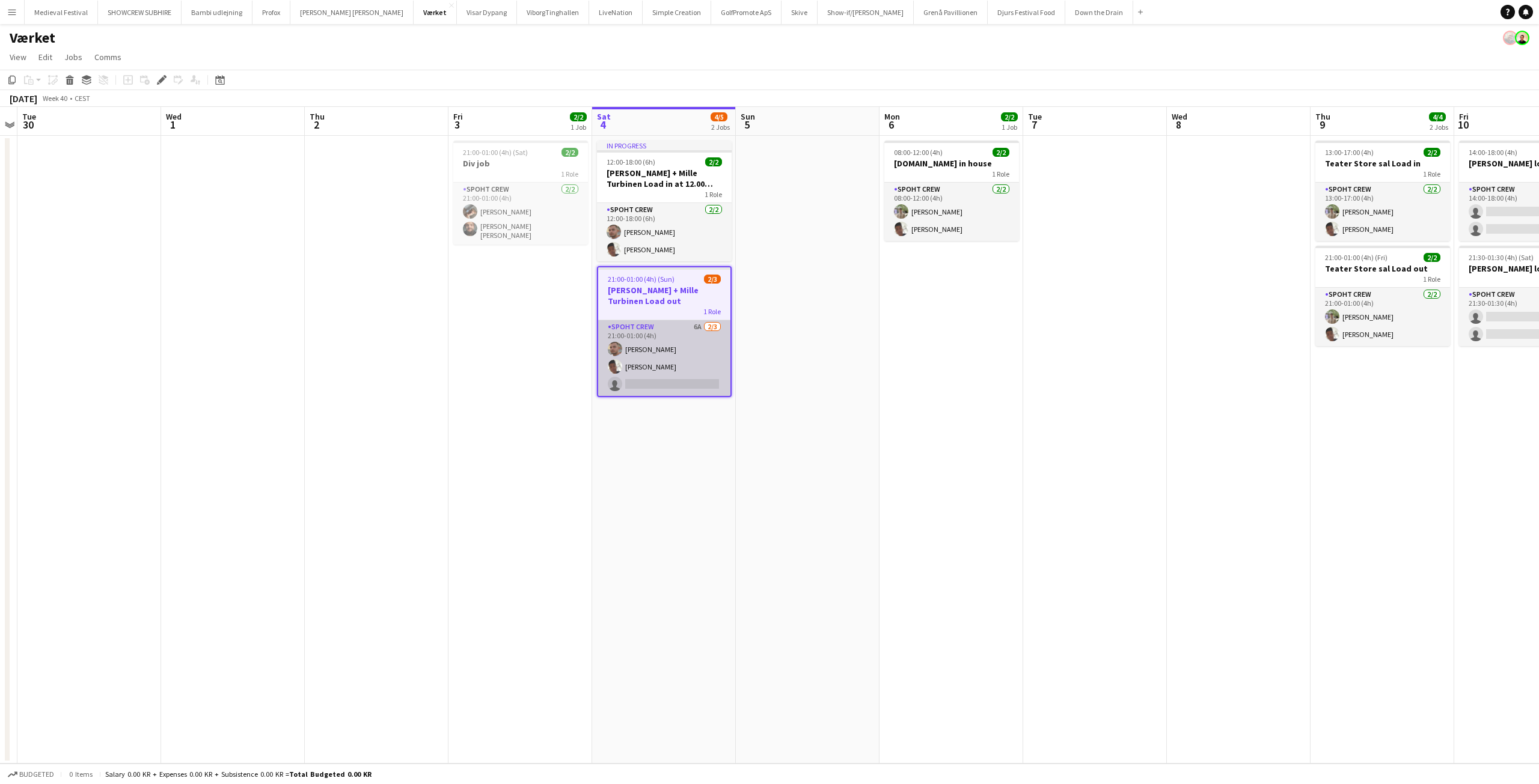
click at [671, 349] on app-card-role "Spoht Crew 6A 2/3 21:00-01:00 (4h) Tomas Ambarcumianas Seep Villadsen single-ne…" at bounding box center [664, 358] width 132 height 75
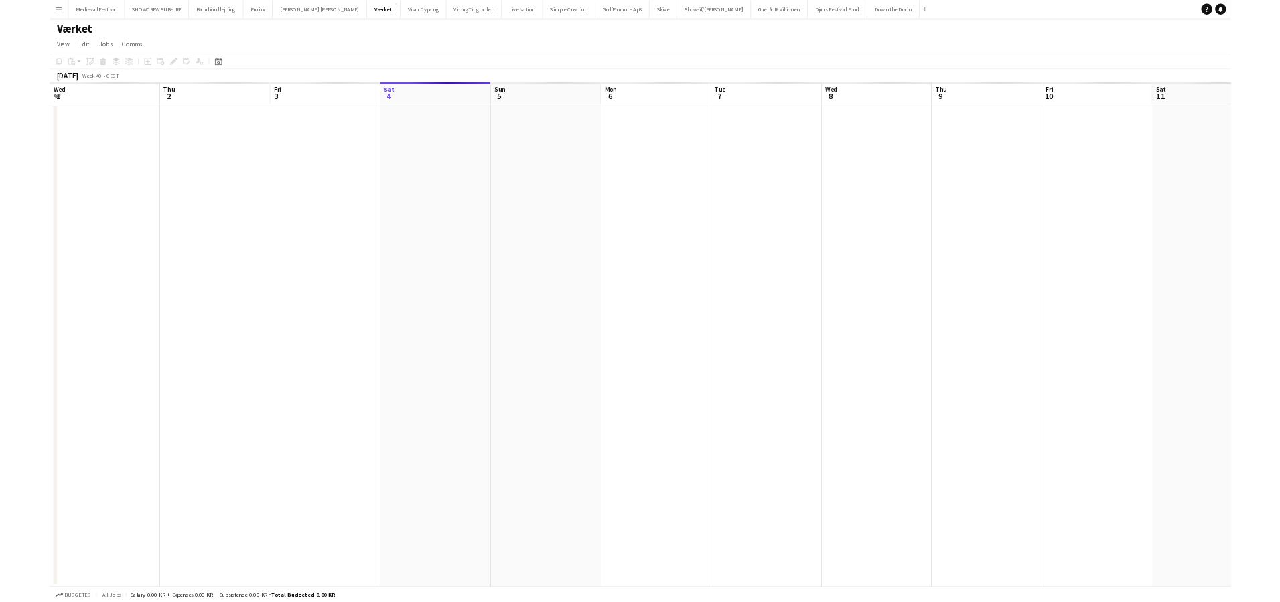
scroll to position [0, 461]
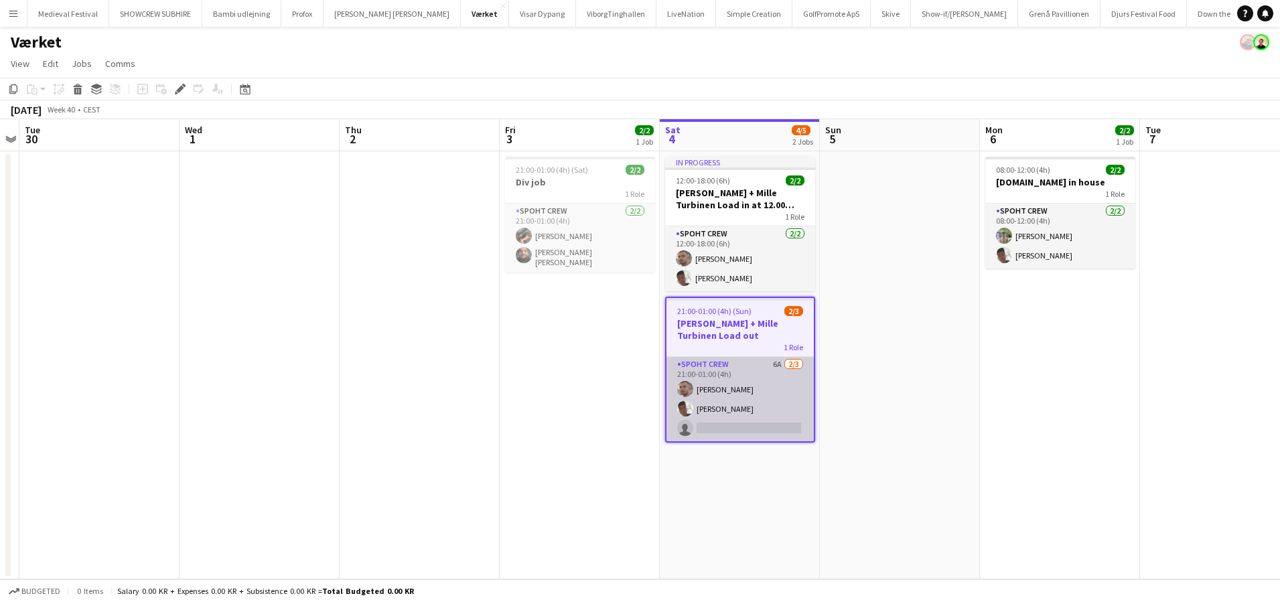
click at [787, 417] on app-card-role "Spoht Crew 6A 2/3 21:00-01:00 (4h) Tomas Ambarcumianas Seep Villadsen single-ne…" at bounding box center [740, 399] width 147 height 84
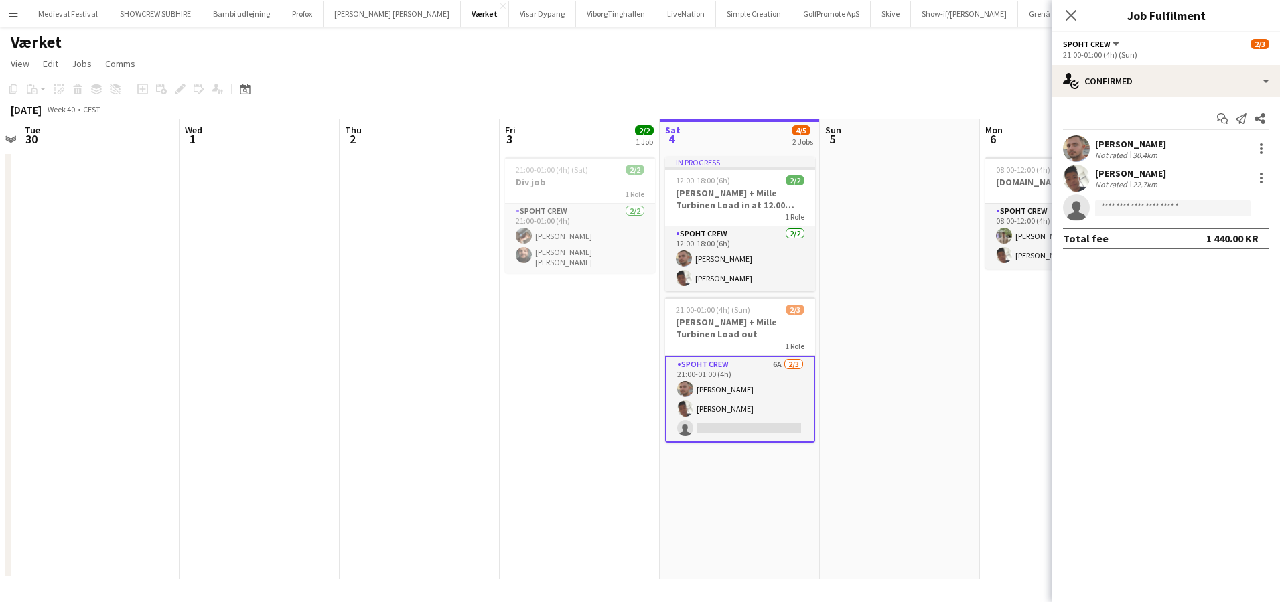
click at [1180, 64] on app-options-switcher "Spoht Crew All roles Spoht Crew 2/3 21:00-01:00 (4h) (Sun)" at bounding box center [1166, 48] width 228 height 33
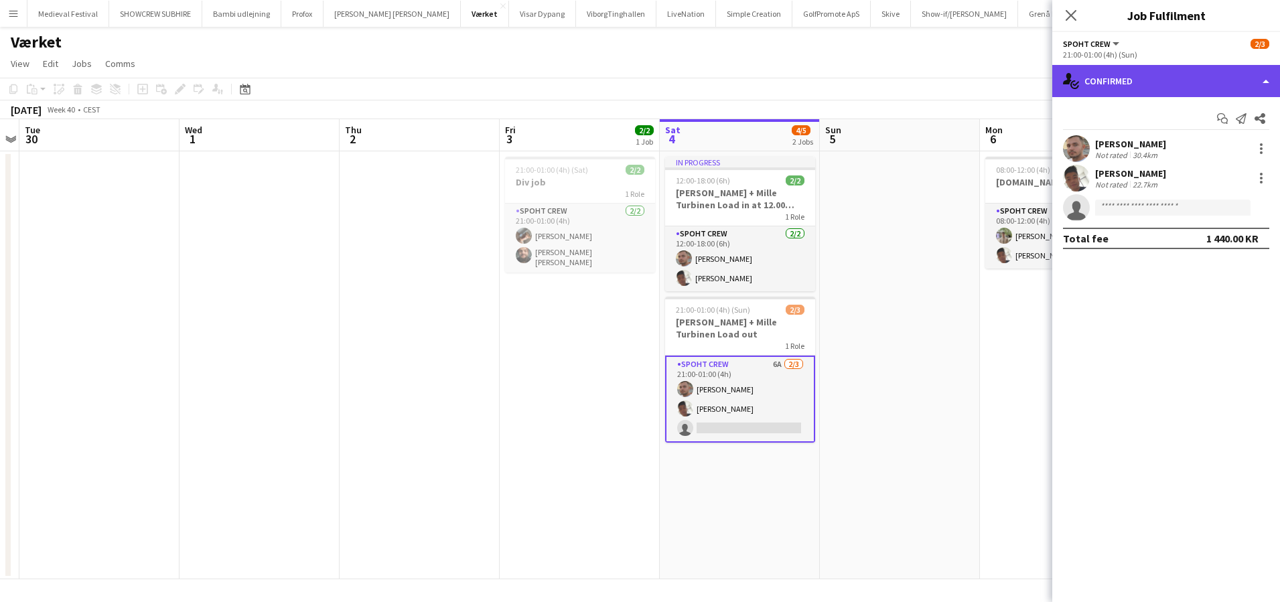
click at [1174, 79] on div "single-neutral-actions-check-2 Confirmed" at bounding box center [1166, 81] width 228 height 32
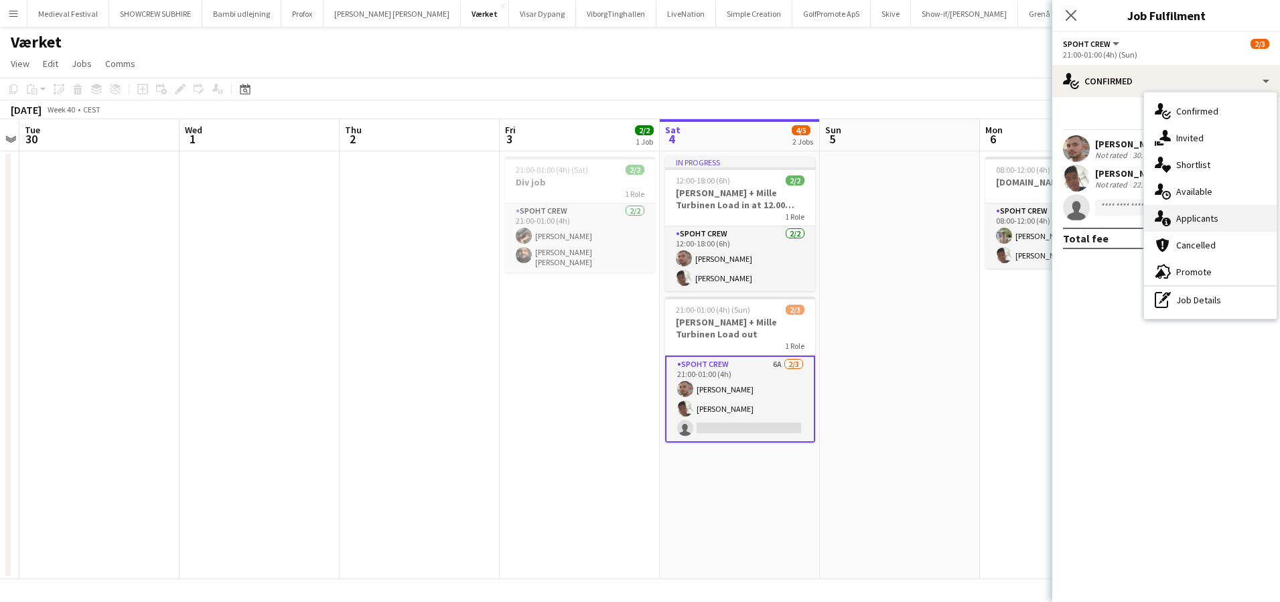
click at [1188, 217] on span "Applicants" at bounding box center [1197, 218] width 42 height 12
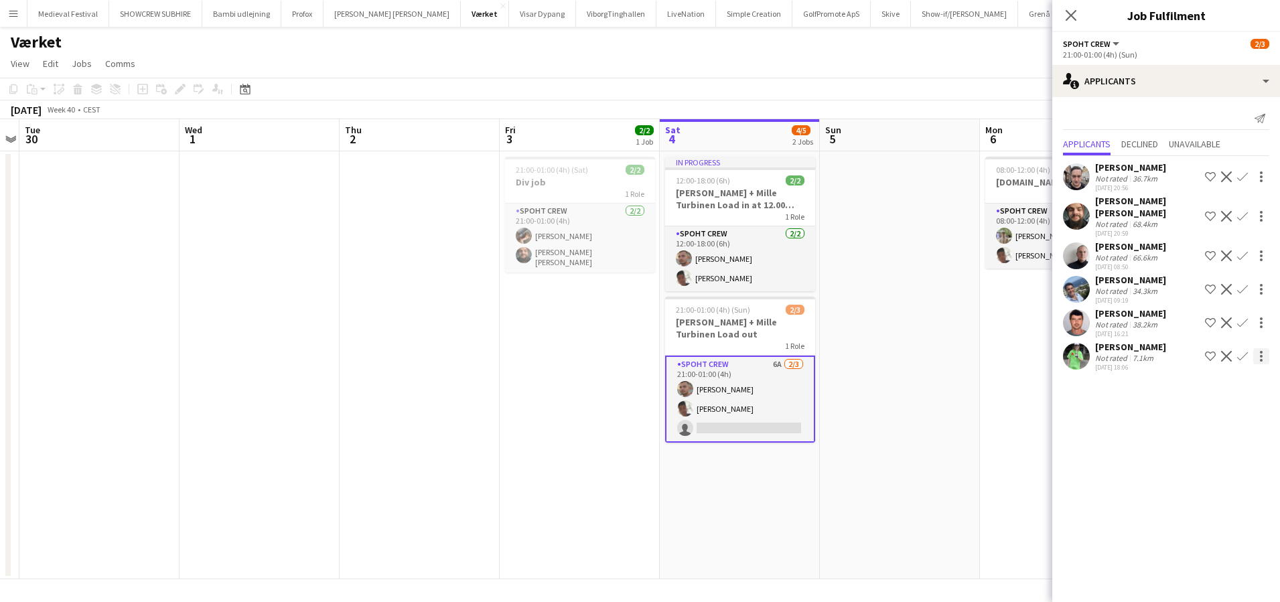
click at [1244, 351] on app-icon "Confirm" at bounding box center [1242, 356] width 11 height 11
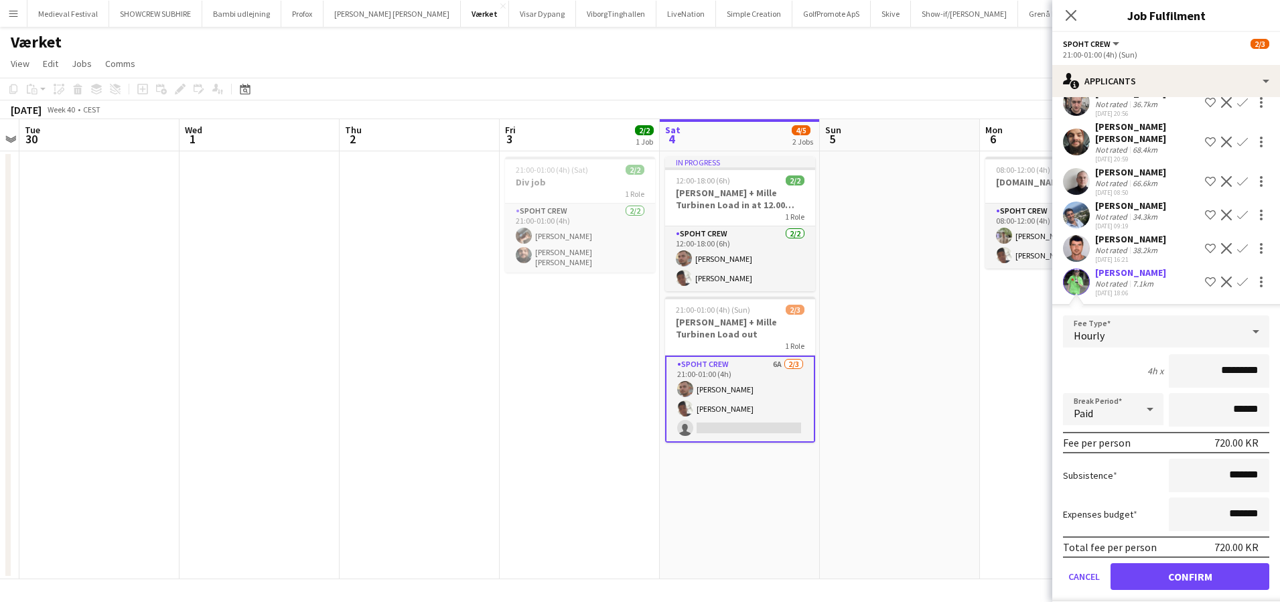
scroll to position [75, 0]
click at [1168, 564] on button "Confirm" at bounding box center [1190, 576] width 159 height 27
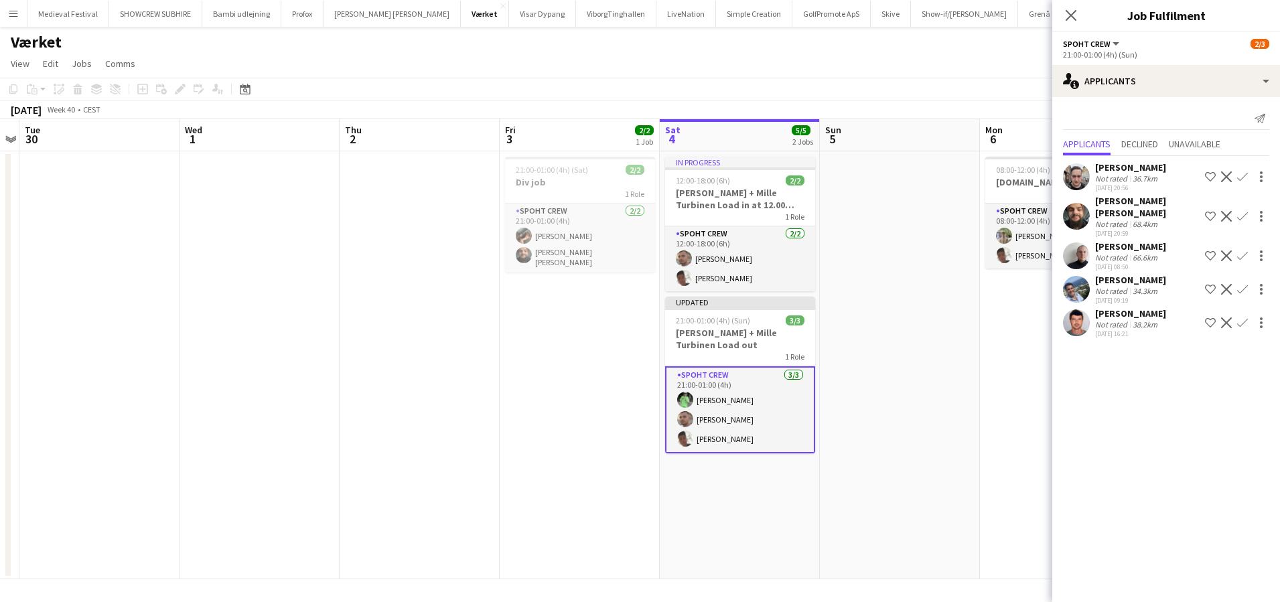
click at [698, 425] on app-card-role "Spoht Crew [DATE] 21:00-01:00 (4h) [PERSON_NAME] Seep [PERSON_NAME]" at bounding box center [740, 409] width 150 height 87
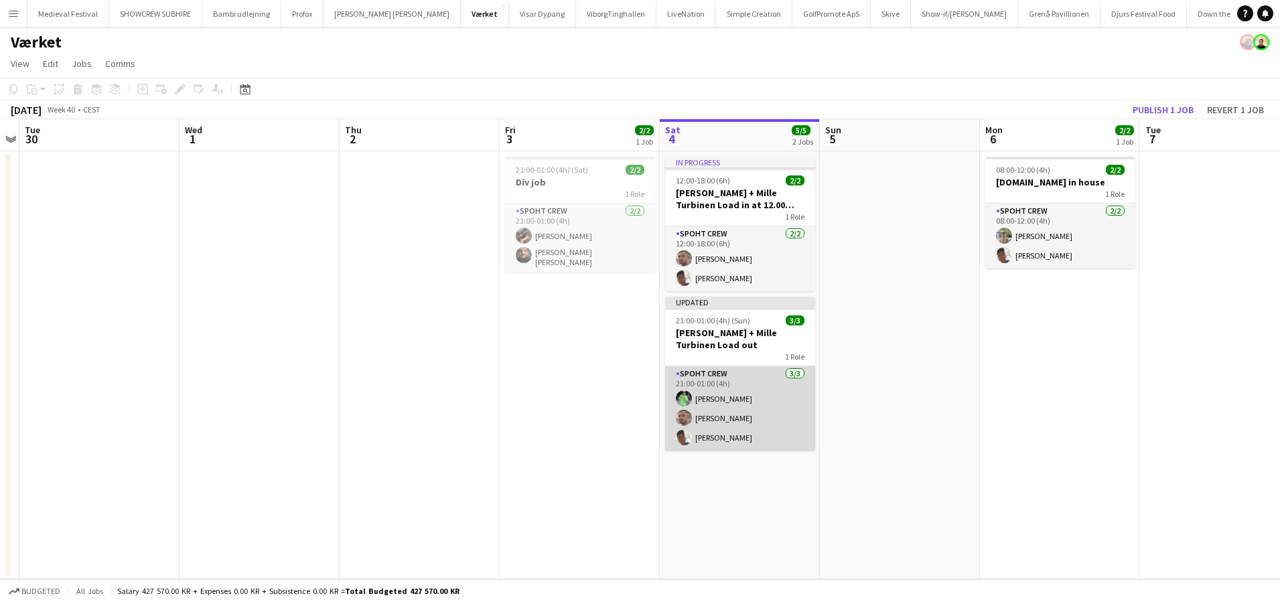
click at [734, 433] on app-card-role "Spoht Crew [DATE] 21:00-01:00 (4h) [PERSON_NAME] Seep [PERSON_NAME]" at bounding box center [740, 408] width 150 height 84
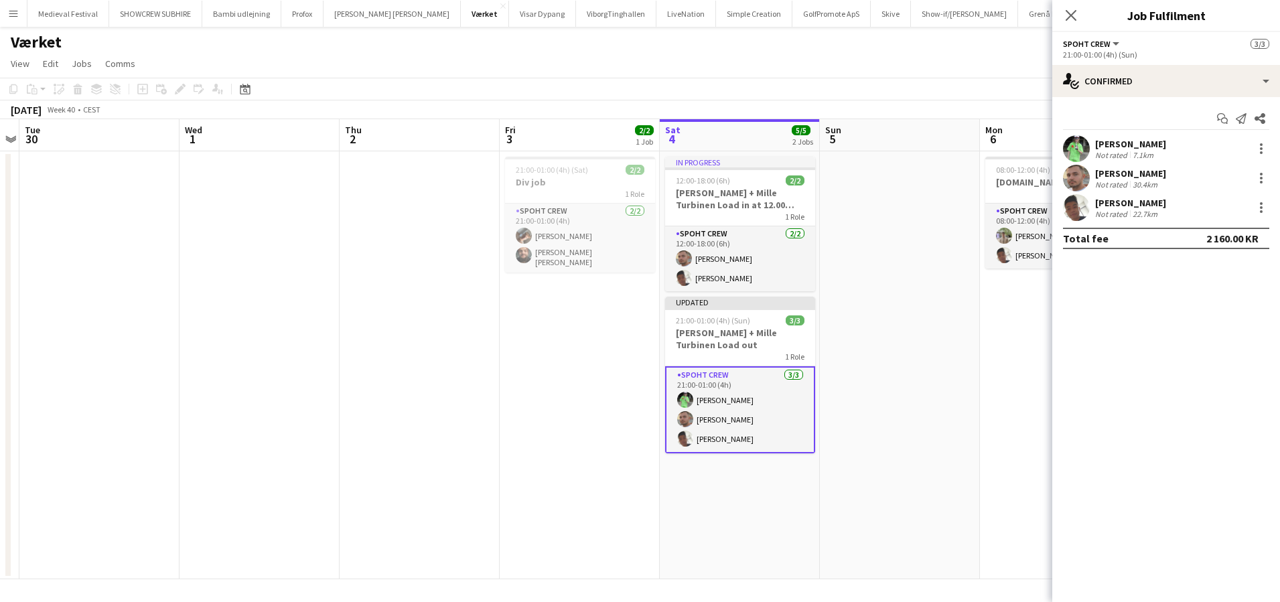
click at [974, 407] on app-date-cell at bounding box center [900, 365] width 160 height 428
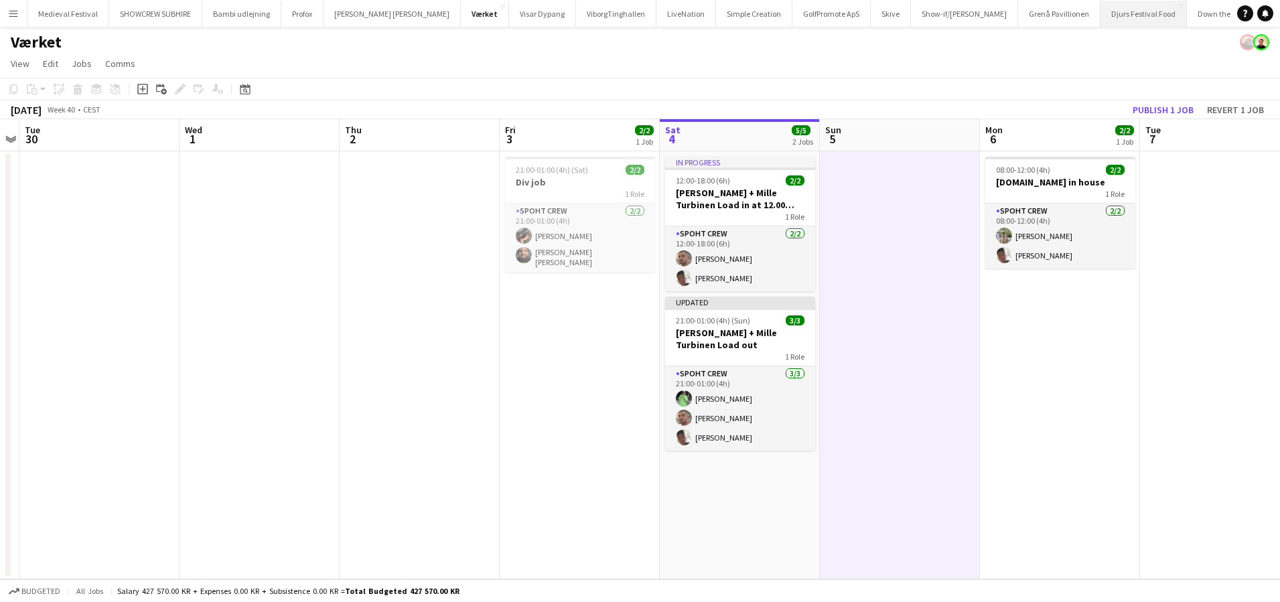
click at [1101, 21] on button "Djurs Festival Food Close" at bounding box center [1144, 14] width 86 height 26
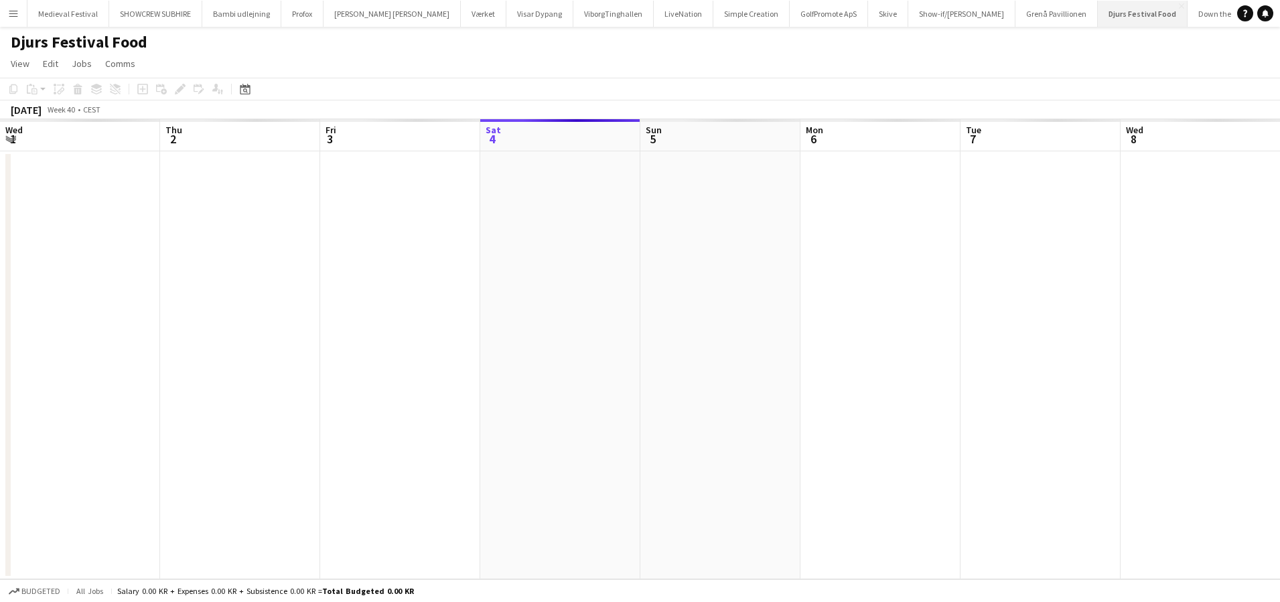
scroll to position [0, 320]
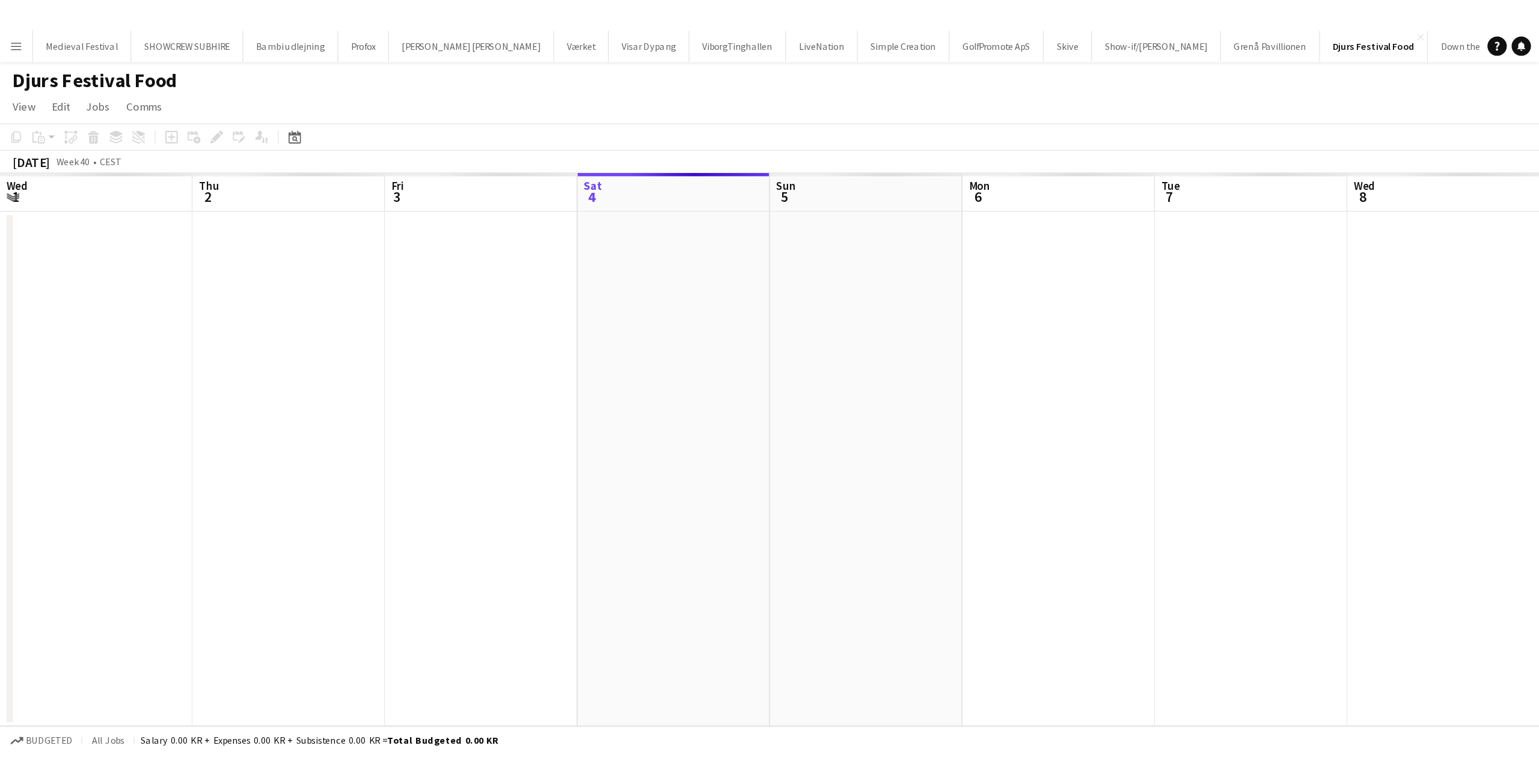
scroll to position [0, 287]
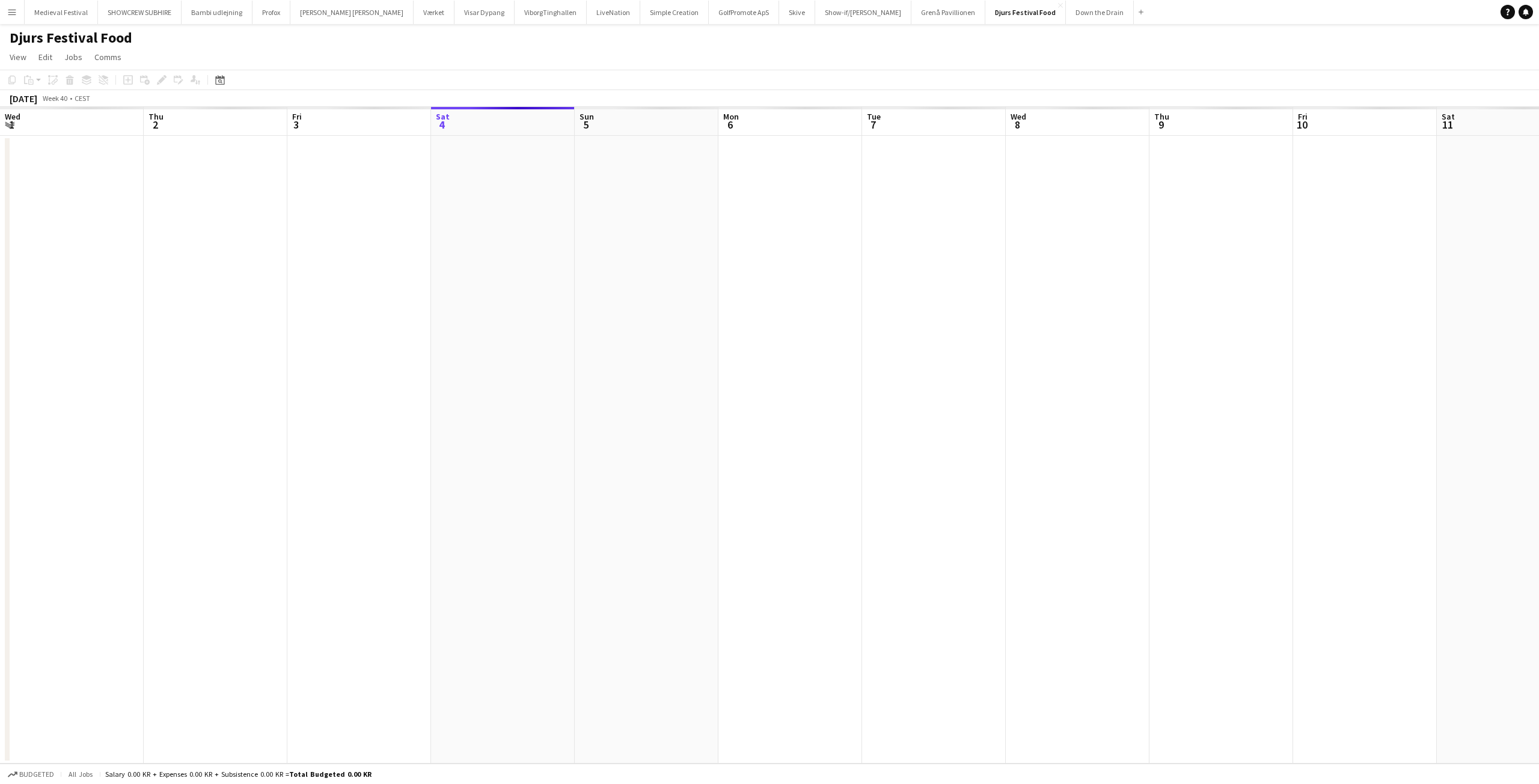
scroll to position [0, 287]
drag, startPoint x: 492, startPoint y: 264, endPoint x: 1219, endPoint y: 420, distance: 743.5
click at [1178, 421] on app-calendar-viewport "Sat 27 Sun 28 Mon 29 Tue 30 Wed 1 Thu 2 Fri 3 Sat 4 Sun 5 Mon 6 Tue 7 Wed 8 Thu…" at bounding box center [769, 435] width 1539 height 657
click at [14, 12] on app-icon "Menu" at bounding box center [12, 12] width 10 height 10
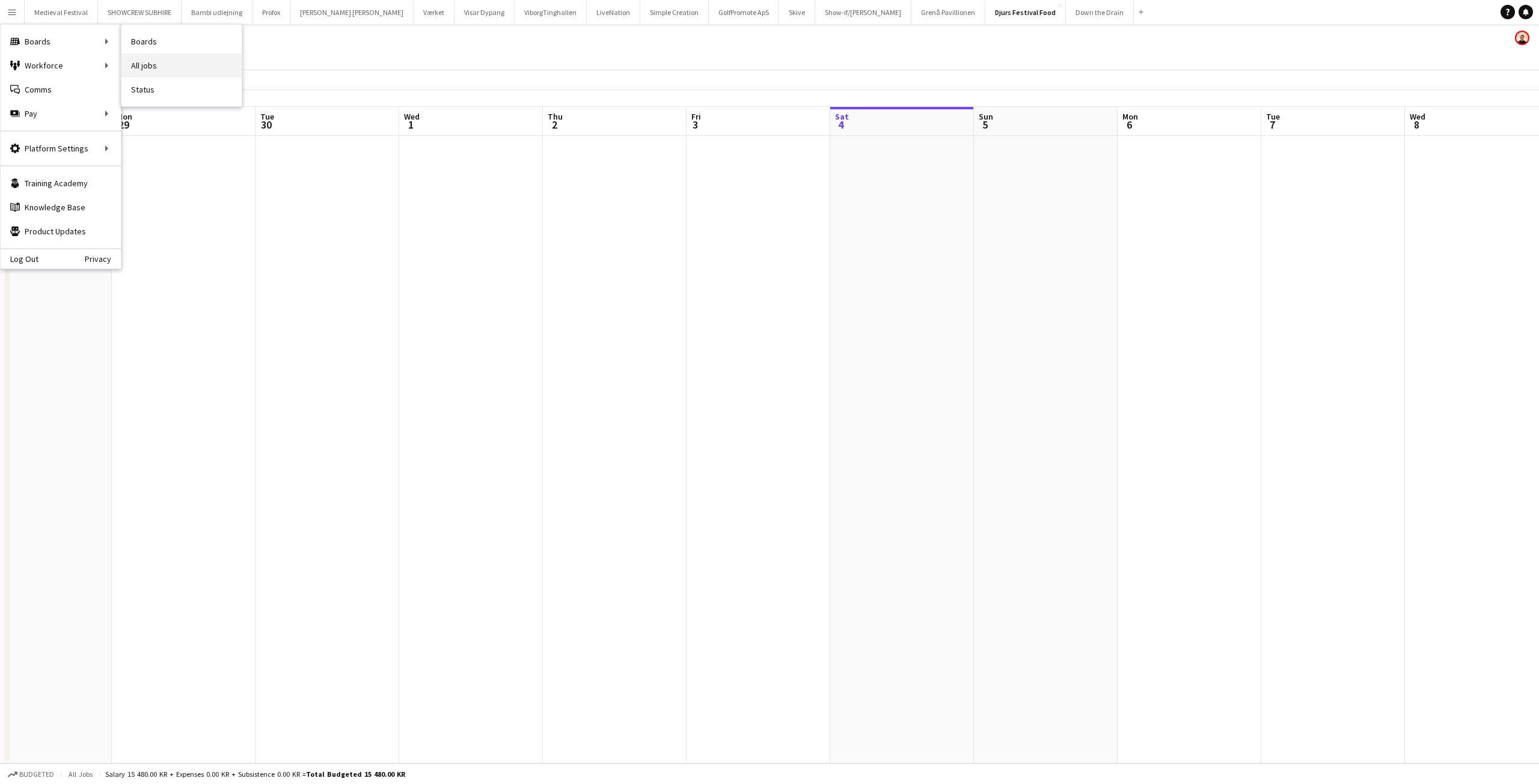
click at [146, 65] on link "All jobs" at bounding box center [181, 65] width 120 height 24
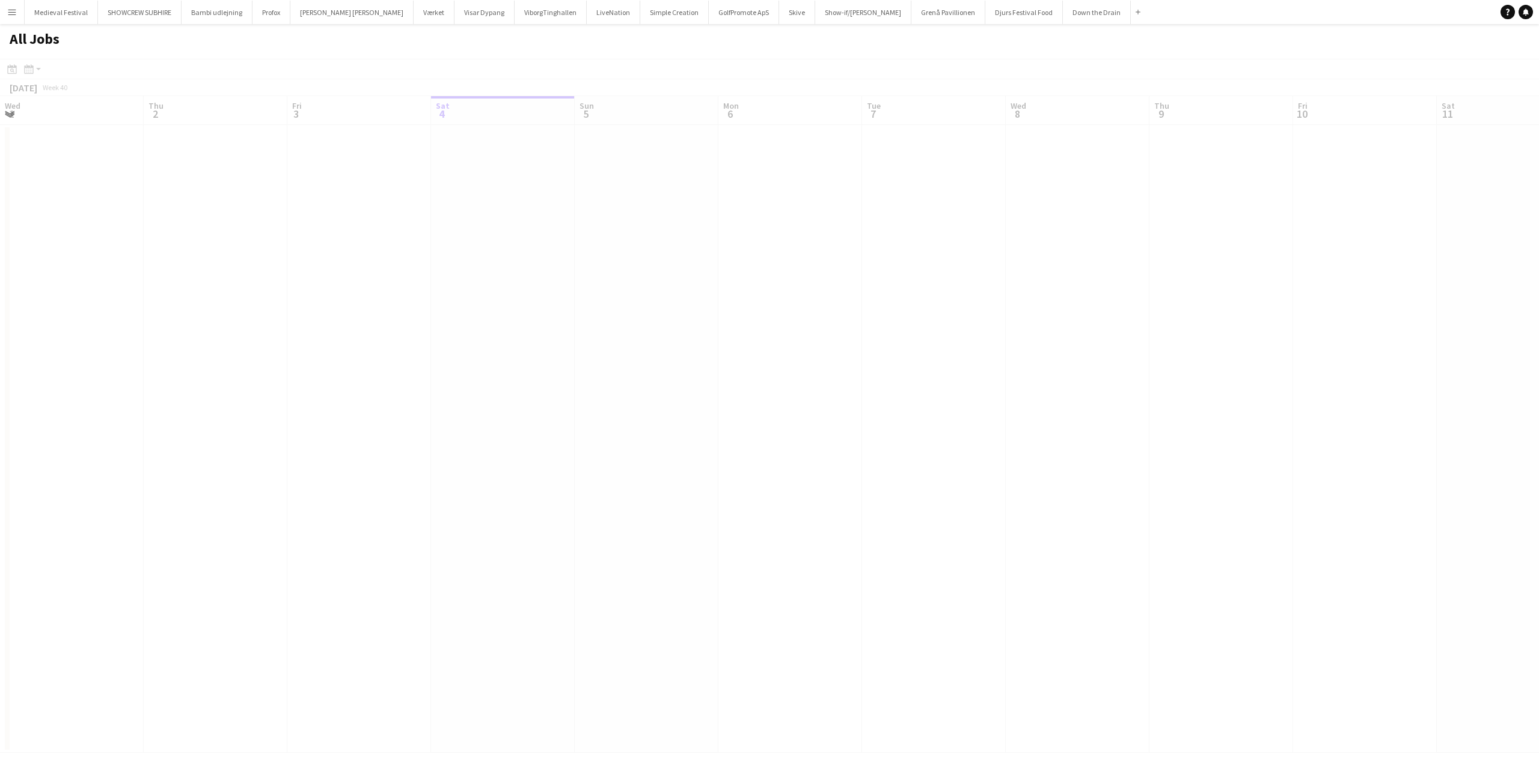
scroll to position [0, 287]
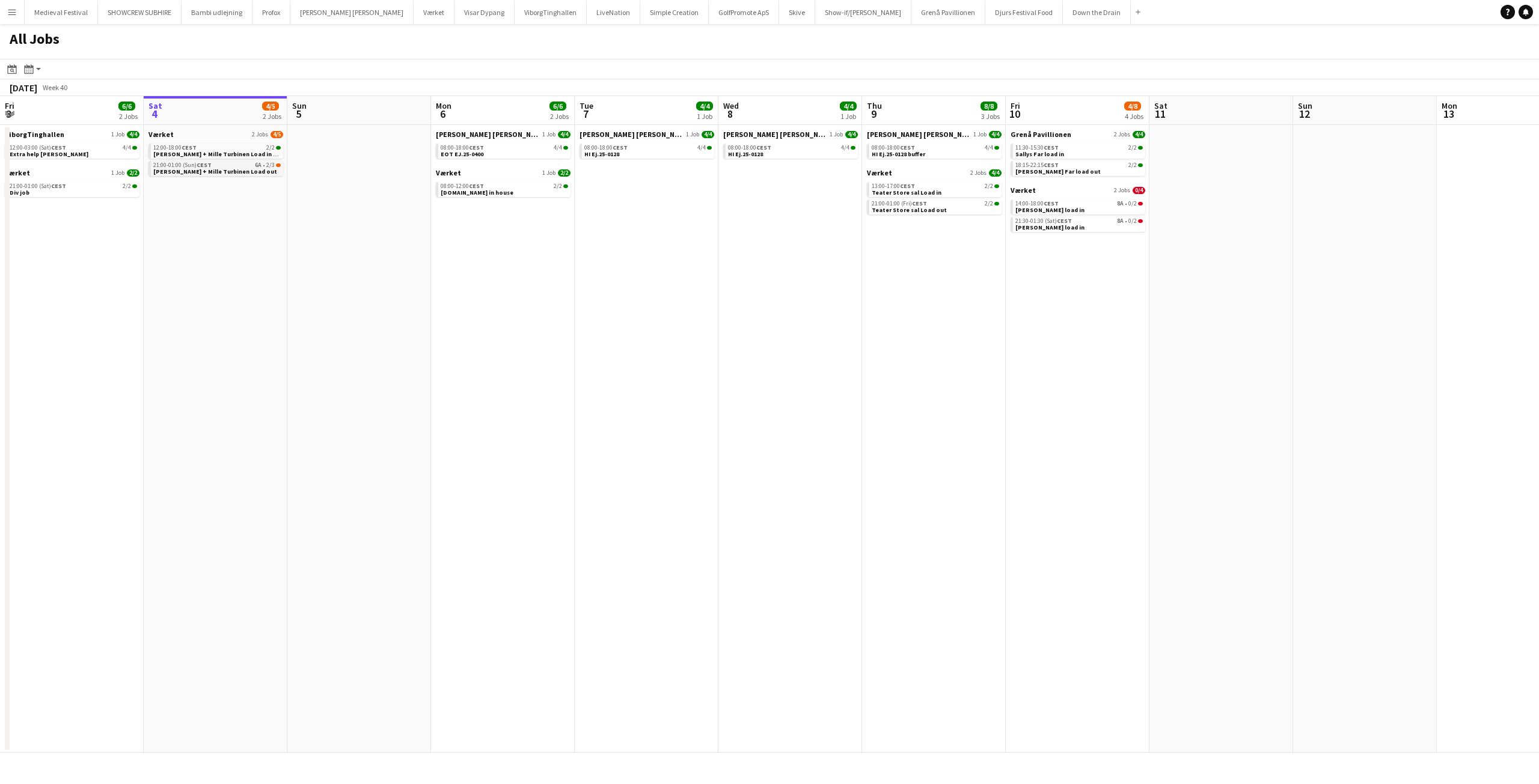
click at [265, 169] on link "21:00-01:00 (Sun) CEST 6A • 2/3 Mike Lefevre + Mille Turbinen Load out" at bounding box center [217, 168] width 127 height 13
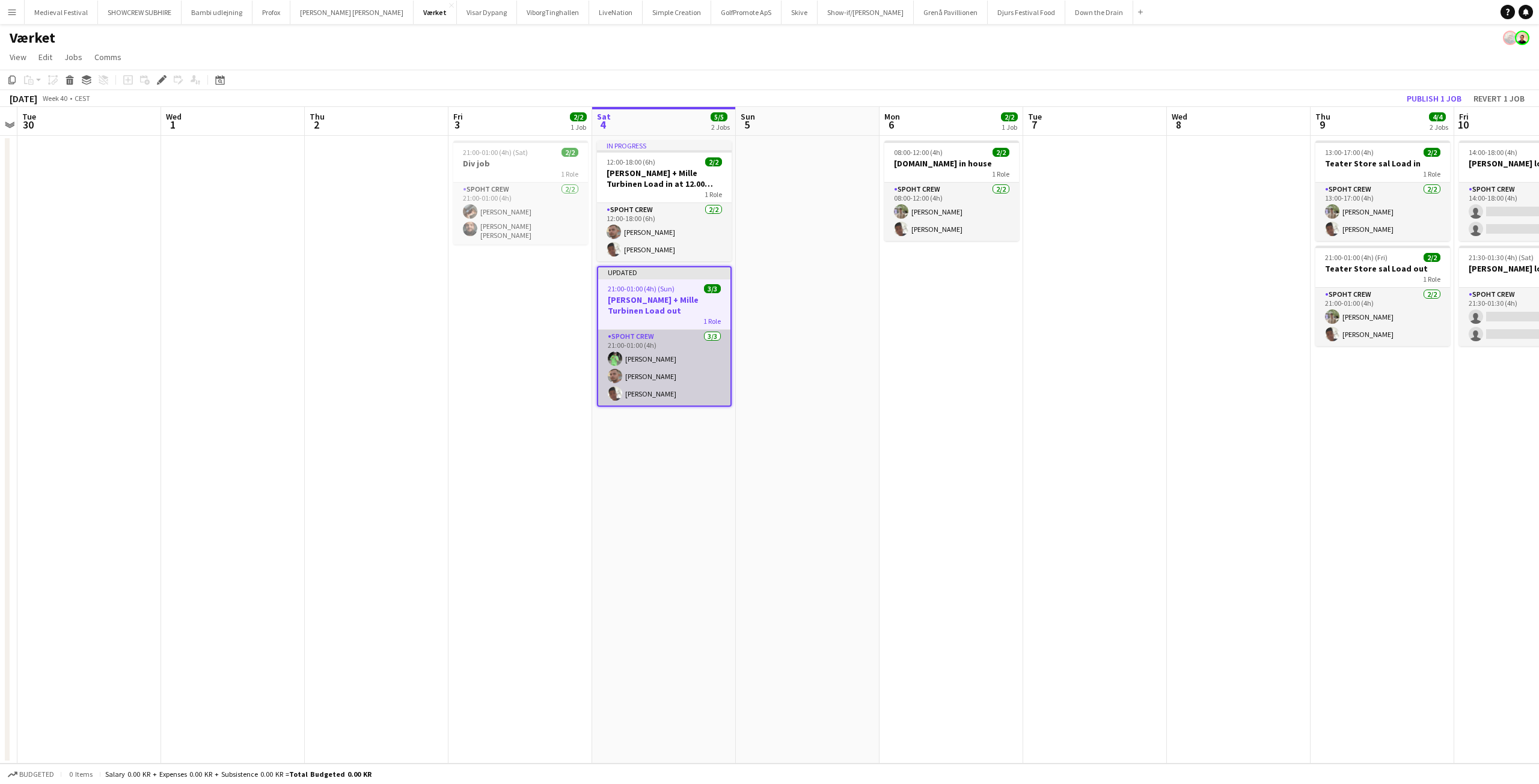
click at [703, 371] on app-card-role "Spoht Crew [DATE] 21:00-01:00 (4h) [PERSON_NAME] Seep [PERSON_NAME]" at bounding box center [664, 368] width 132 height 75
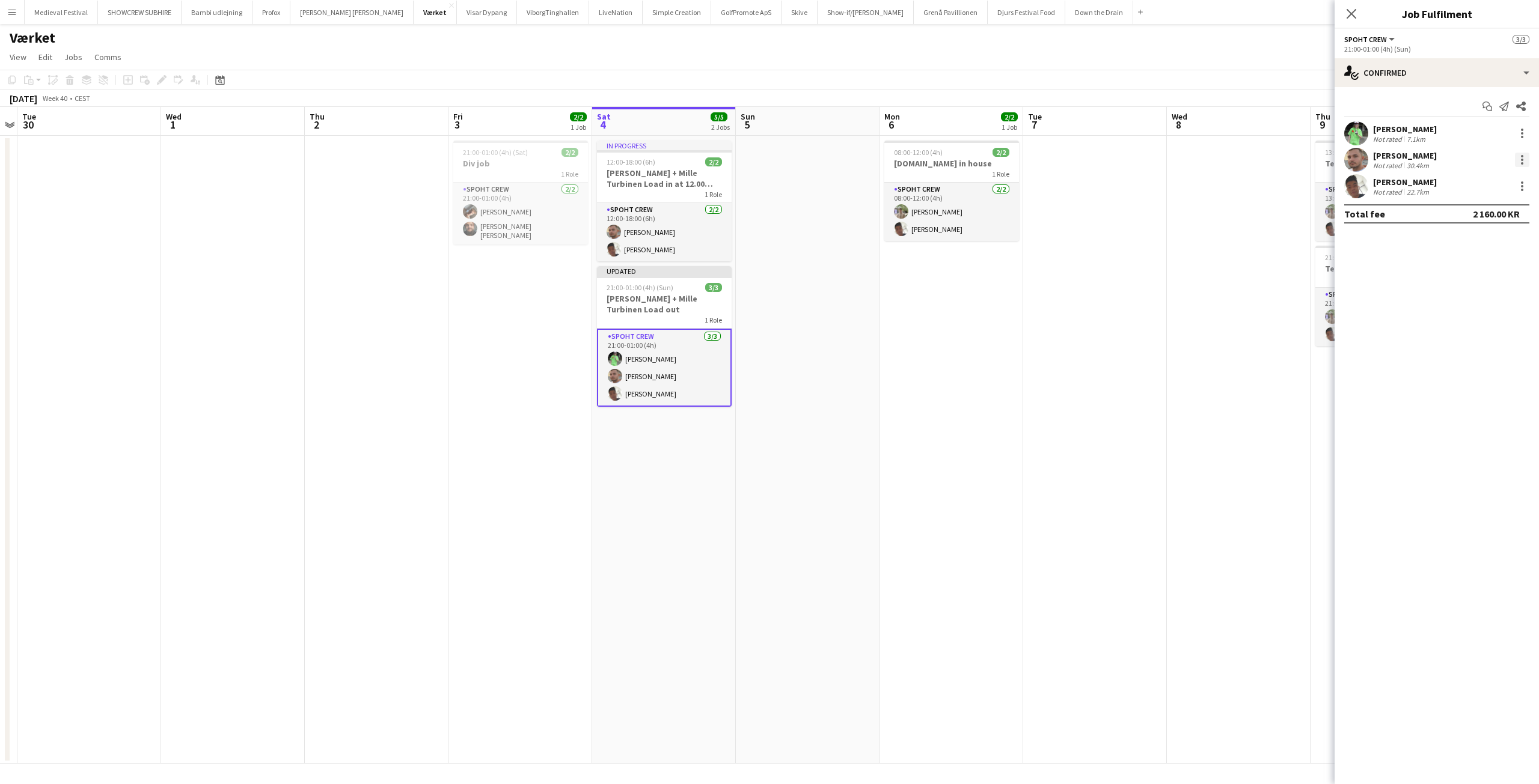
click at [1526, 162] on div at bounding box center [1522, 160] width 14 height 14
click at [1457, 296] on span "Remove" at bounding box center [1463, 297] width 36 height 10
click at [634, 272] on div "Updated" at bounding box center [664, 271] width 135 height 10
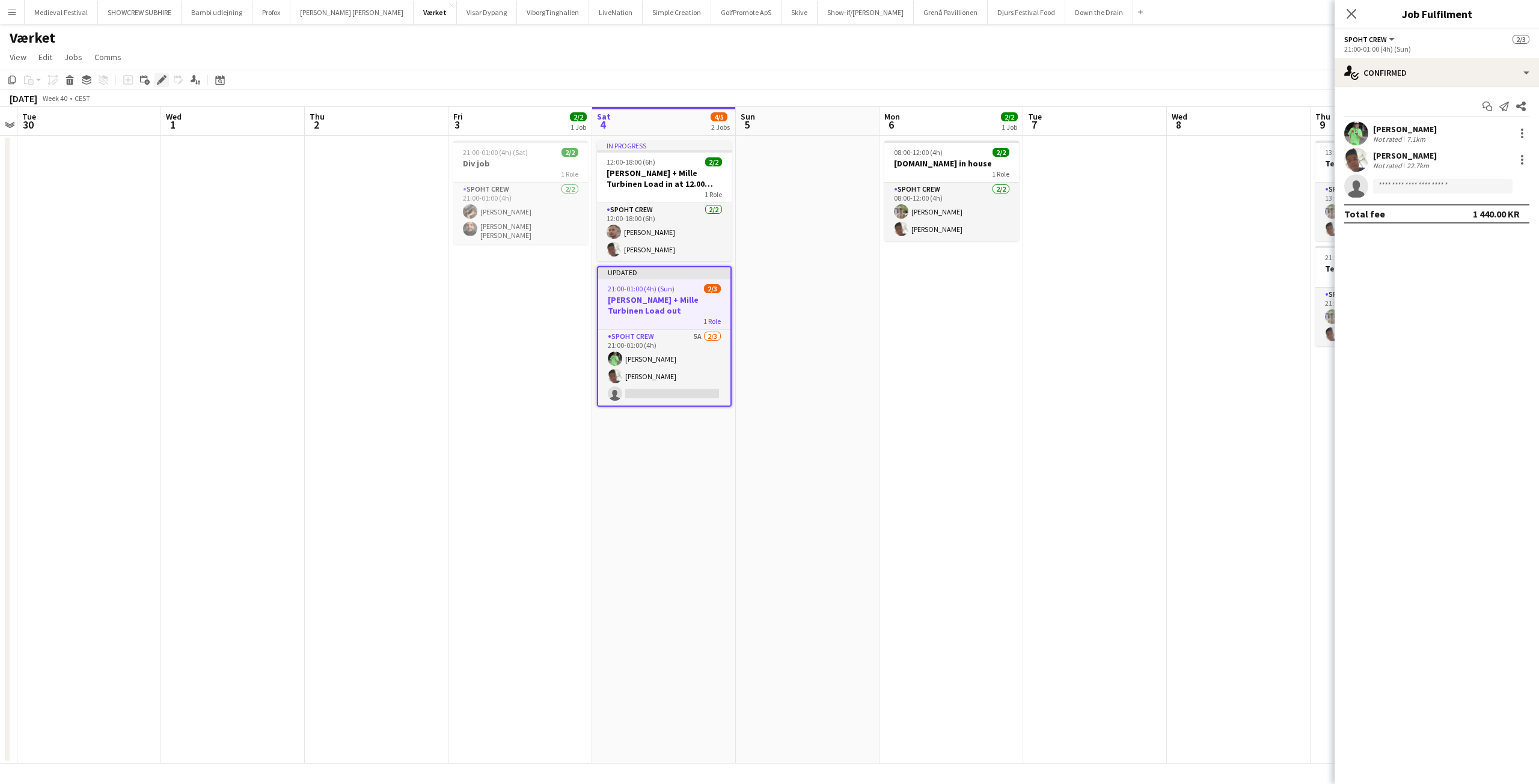
click at [161, 83] on icon at bounding box center [161, 80] width 6 height 6
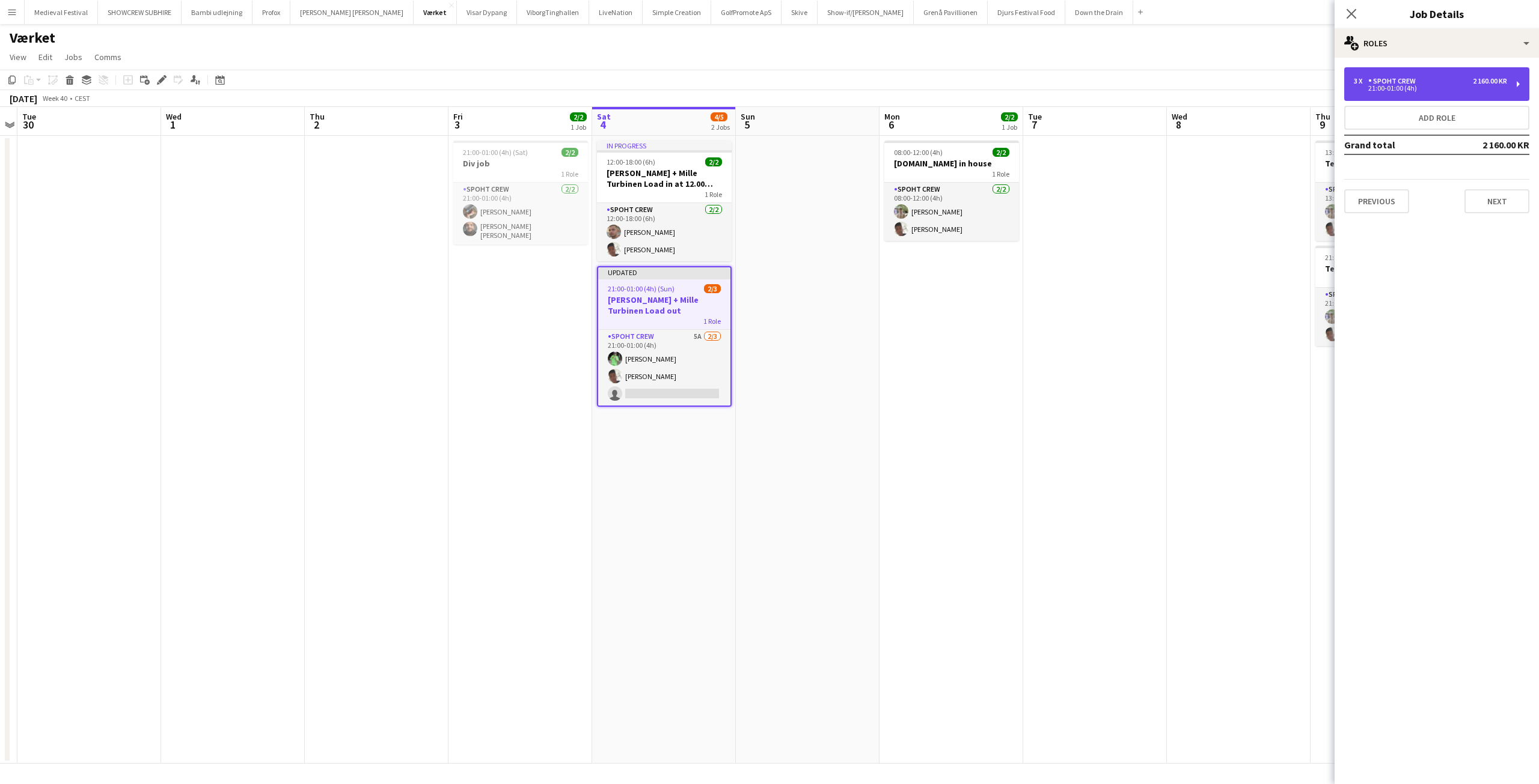
click at [1475, 83] on div "2 160.00 KR" at bounding box center [1490, 81] width 34 height 8
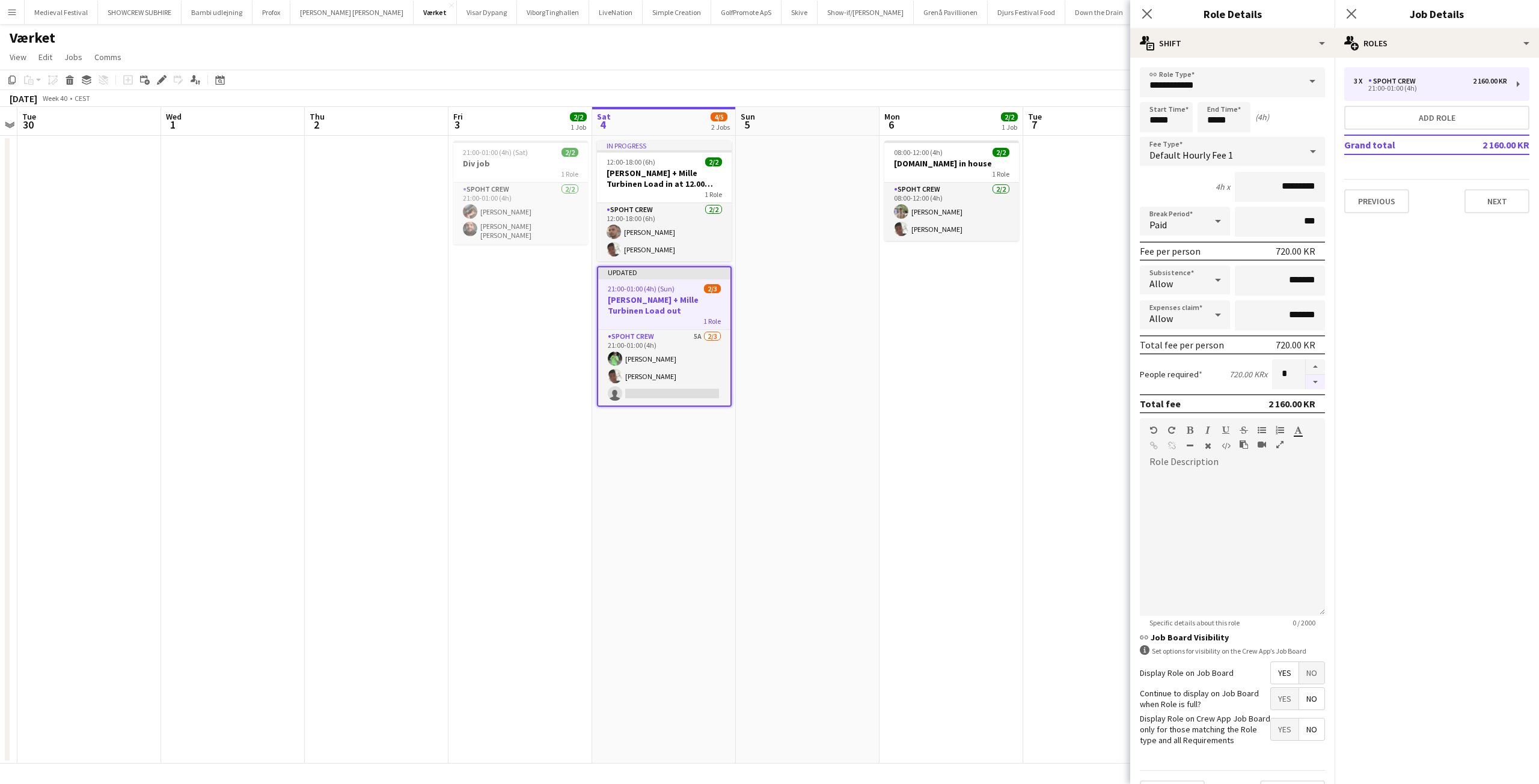
click at [1307, 385] on button "button" at bounding box center [1315, 382] width 19 height 15
type input "*"
click at [916, 388] on app-date-cell "08:00-12:00 (4h) 2/2 [DOMAIN_NAME] in house 1 Role Spoht Crew [DATE] 08:00-12:0…" at bounding box center [951, 449] width 144 height 628
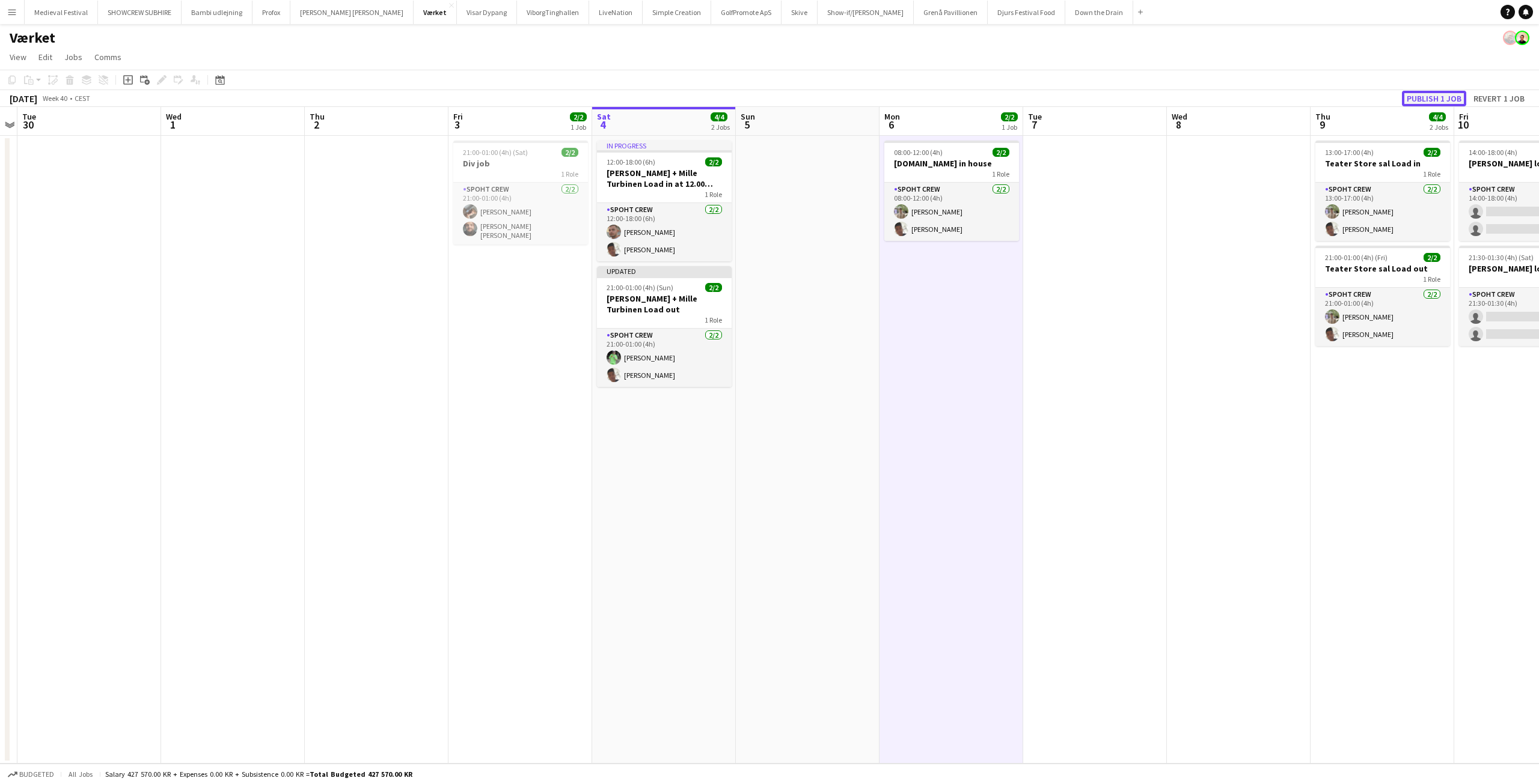
click at [1422, 100] on button "Publish 1 job" at bounding box center [1434, 98] width 65 height 15
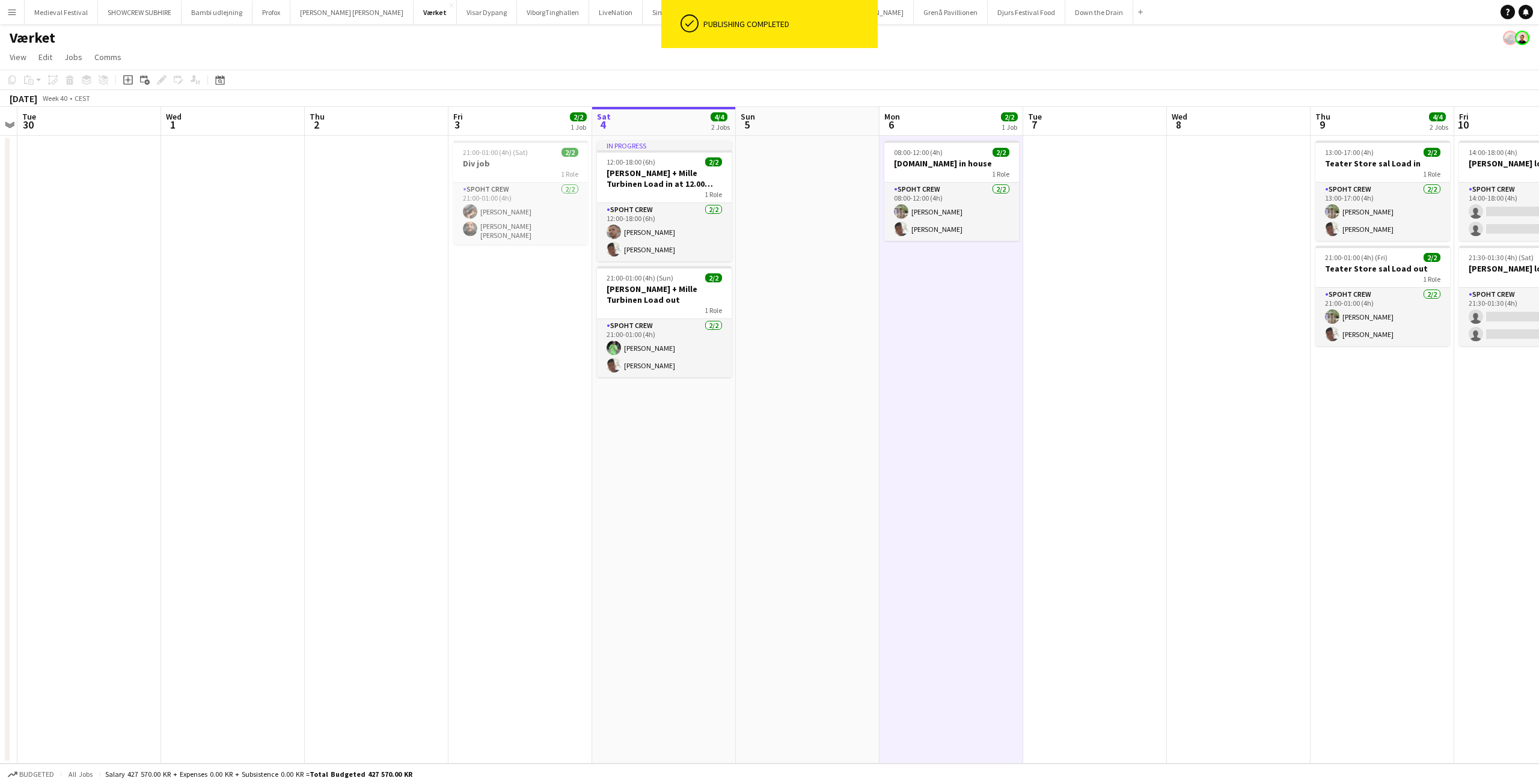
click at [1017, 418] on app-date-cell "08:00-12:00 (4h) 2/2 [DOMAIN_NAME] in house 1 Role Spoht Crew [DATE] 08:00-12:0…" at bounding box center [951, 449] width 144 height 628
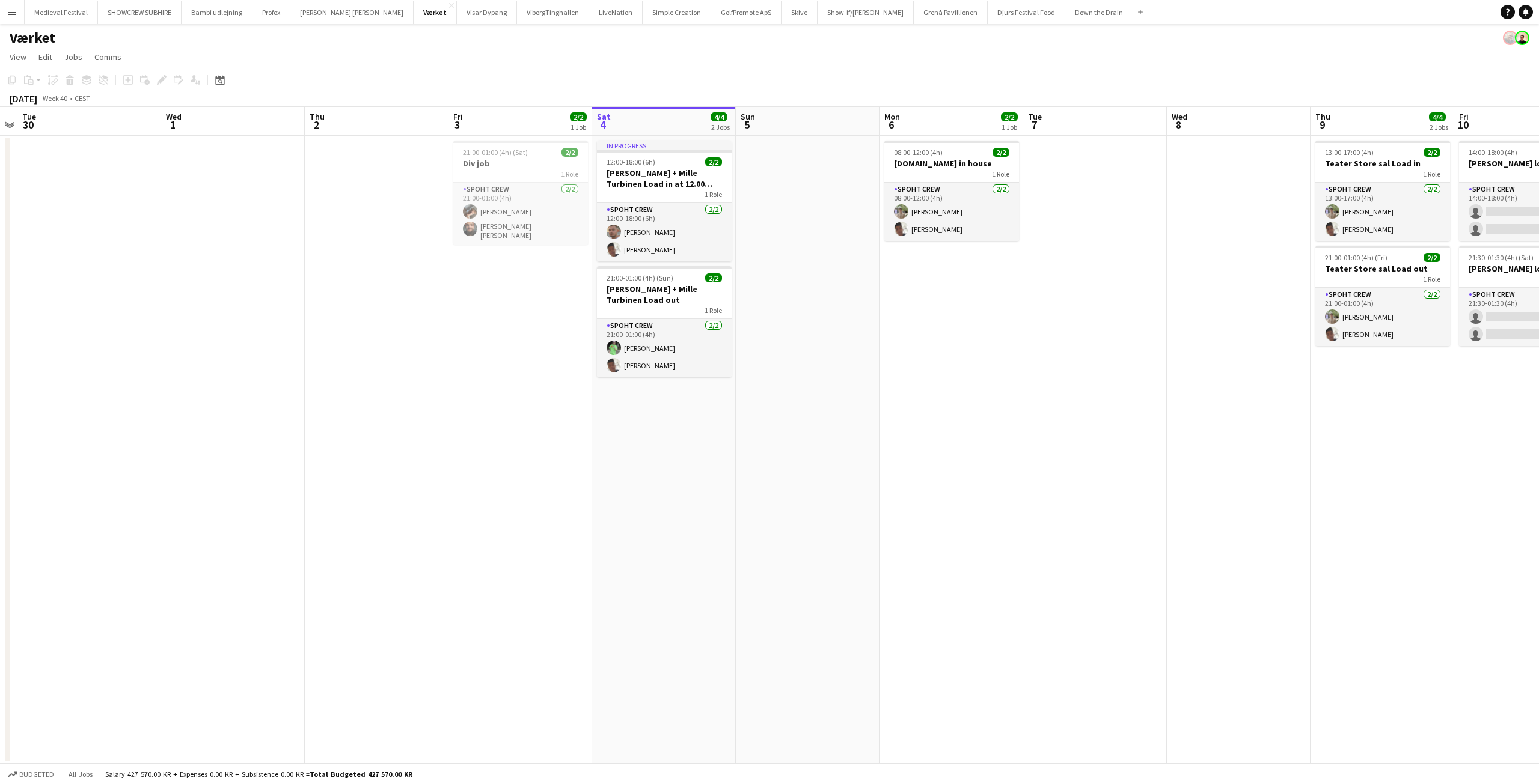
click at [893, 347] on app-date-cell "08:00-12:00 (4h) 2/2 [DOMAIN_NAME] in house 1 Role Spoht Crew [DATE] 08:00-12:0…" at bounding box center [951, 449] width 144 height 628
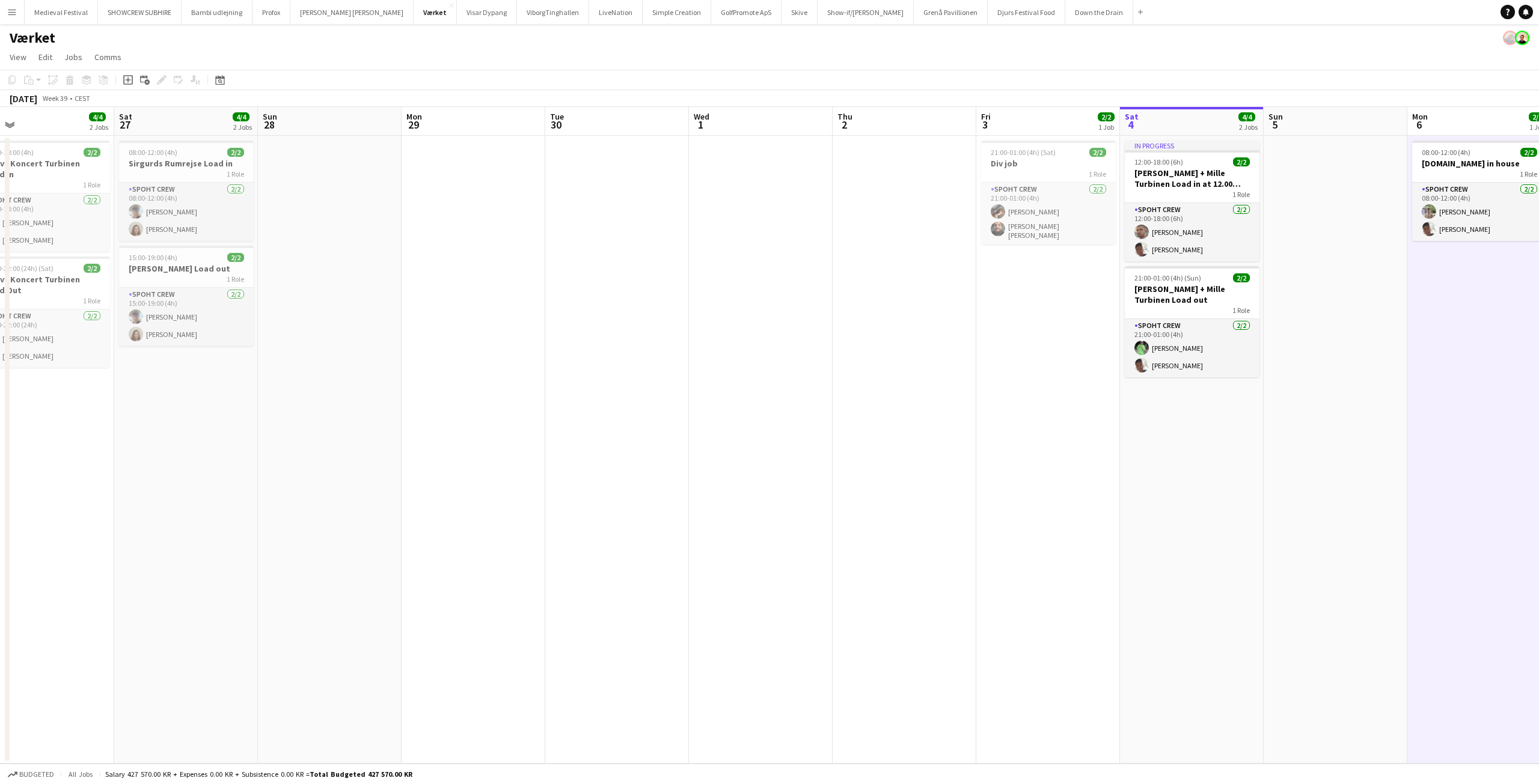
drag, startPoint x: 354, startPoint y: 436, endPoint x: 923, endPoint y: 519, distance: 575.0
click at [919, 519] on app-calendar-viewport "Wed 24 Thu 25 4/4 2 Jobs Fri 26 4/4 2 Jobs Sat 27 4/4 2 Jobs Sun 28 Mon 29 Tue …" at bounding box center [769, 435] width 1539 height 657
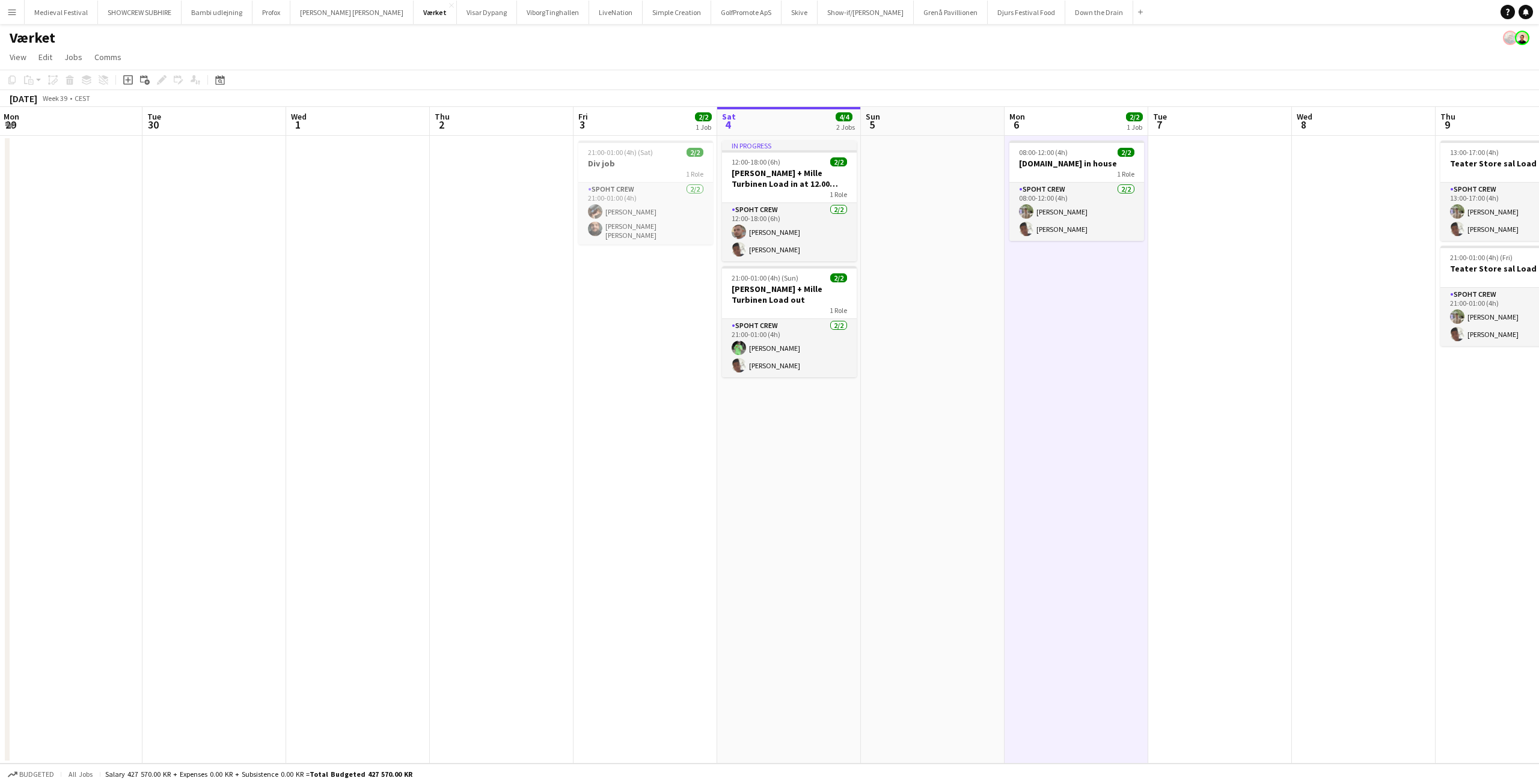
scroll to position [0, 449]
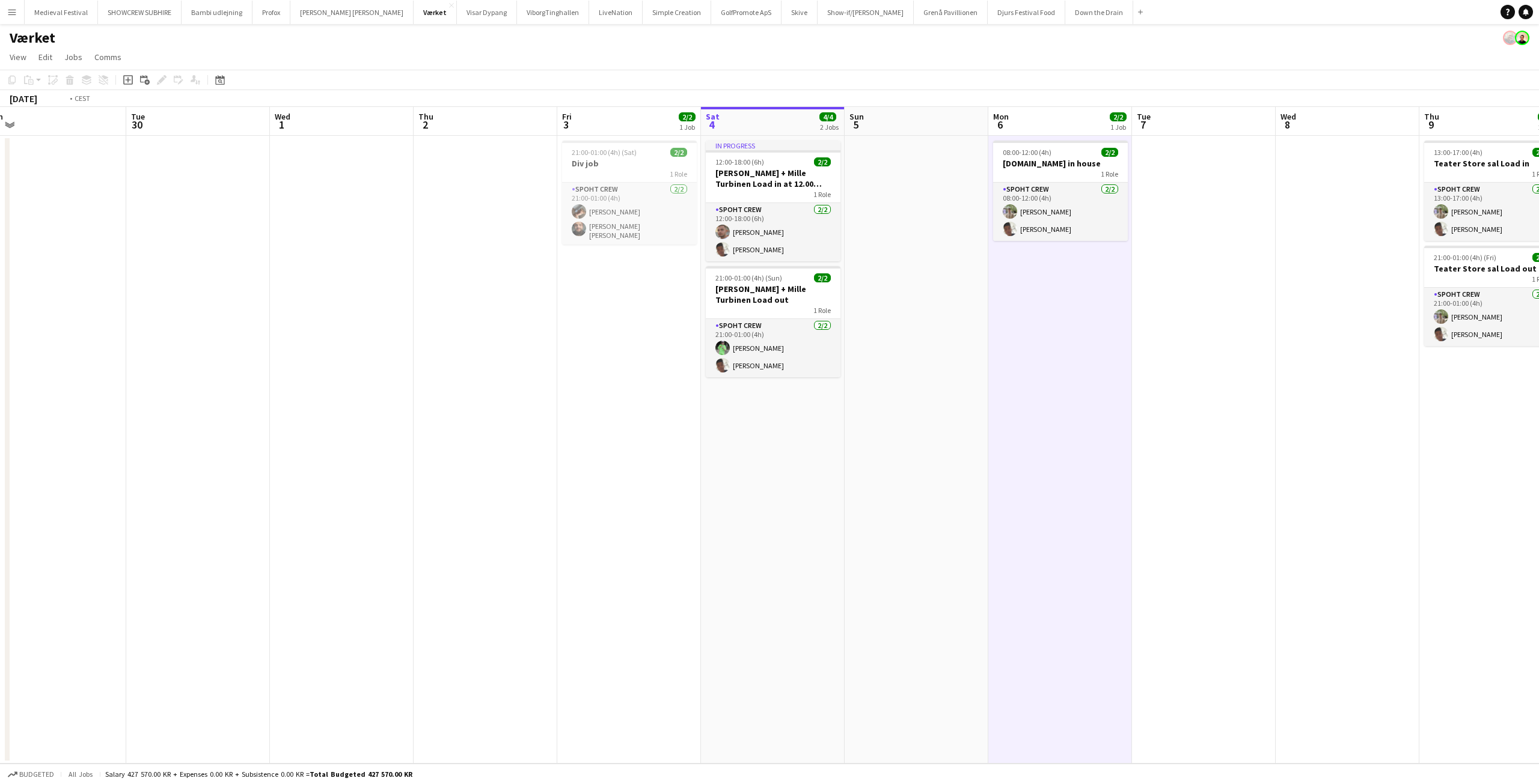
drag, startPoint x: 637, startPoint y: 492, endPoint x: 407, endPoint y: 508, distance: 230.6
click at [433, 510] on app-calendar-viewport "Fri 26 4/4 2 Jobs Sat 27 4/4 2 Jobs Sun 28 Mon 29 Tue 30 Wed 1 Thu 2 Fri 3 2/2 …" at bounding box center [769, 435] width 1539 height 657
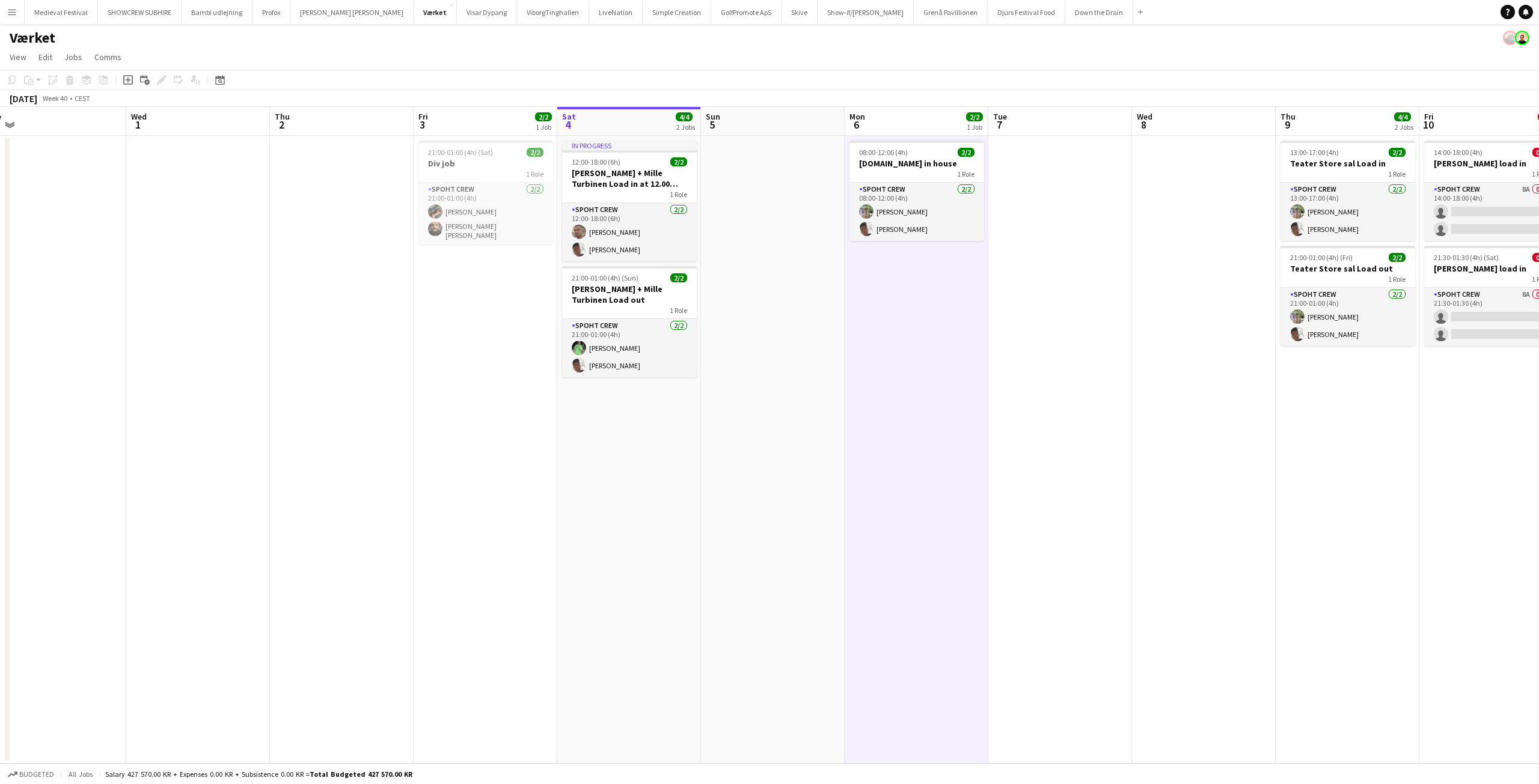
click at [567, 427] on app-date-cell "In progress 12:00-18:00 (6h) 2/2 [PERSON_NAME] + Mille Turbinen Load in at 12.0…" at bounding box center [629, 449] width 144 height 628
